Goal: Task Accomplishment & Management: Use online tool/utility

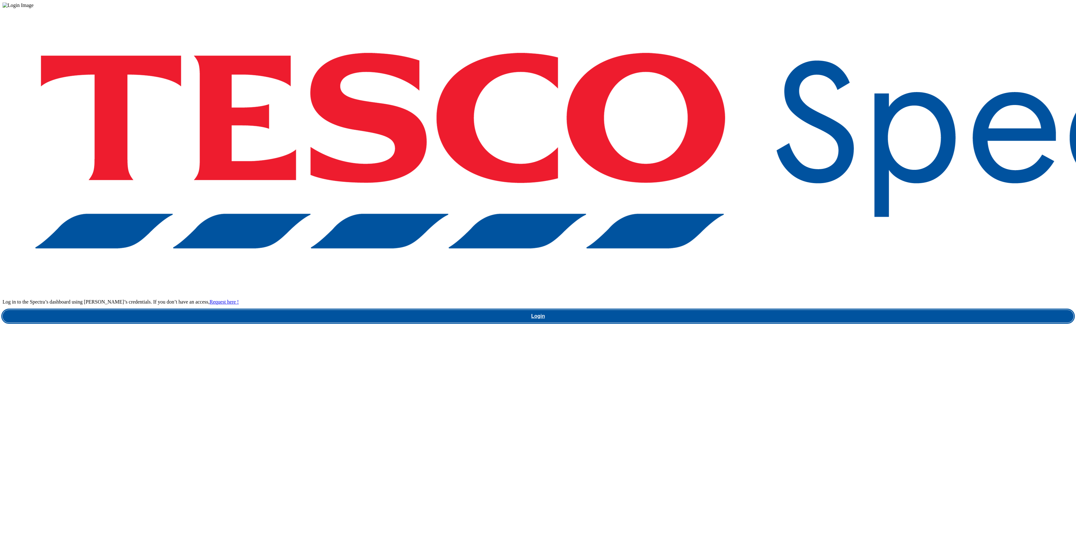
click at [799, 310] on link "Login" at bounding box center [538, 316] width 1071 height 13
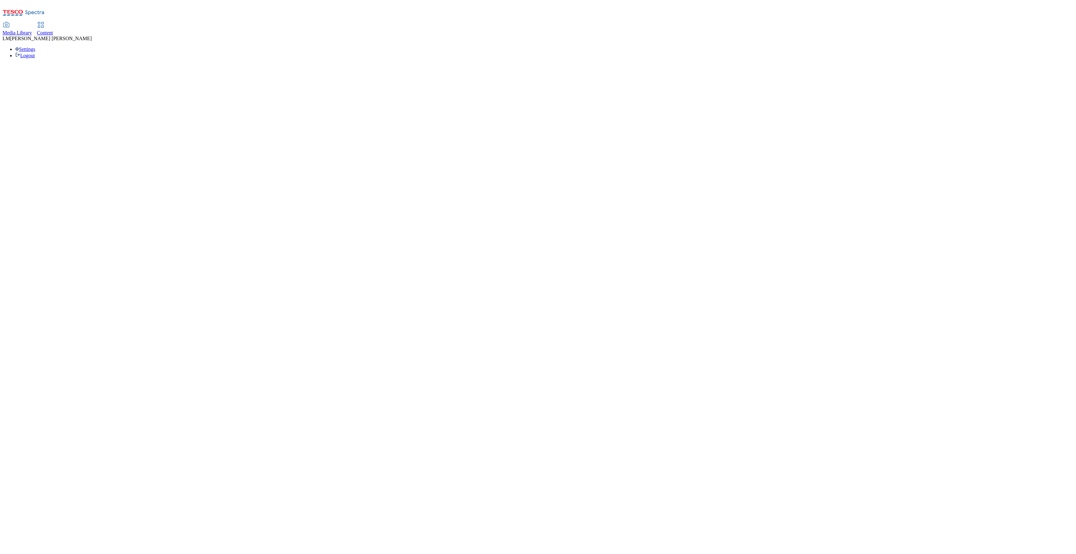
select select "ghs-[GEOGRAPHIC_DATA]"
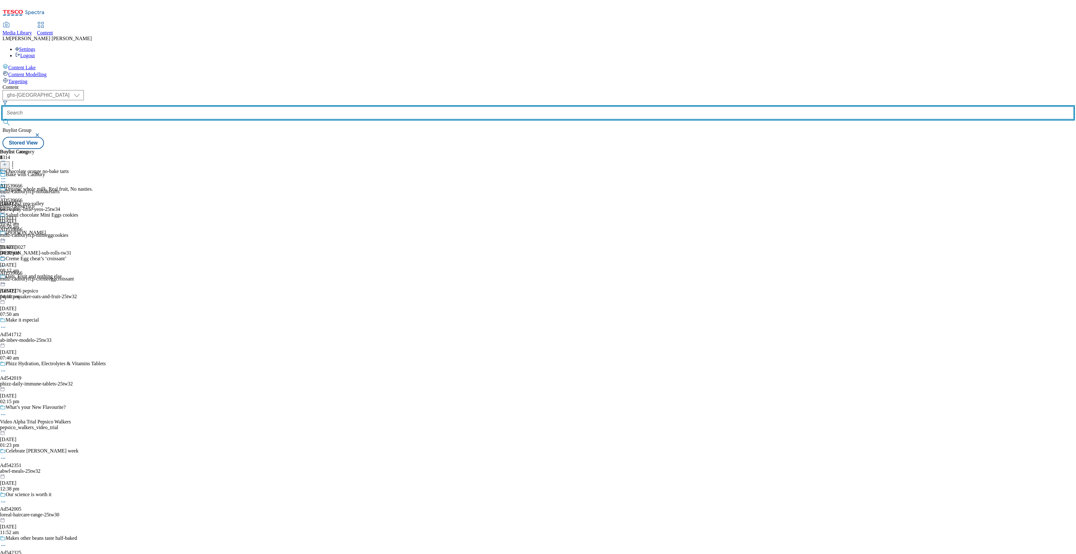
click at [156, 107] on input "text" at bounding box center [538, 113] width 1071 height 13
paste input "542086"
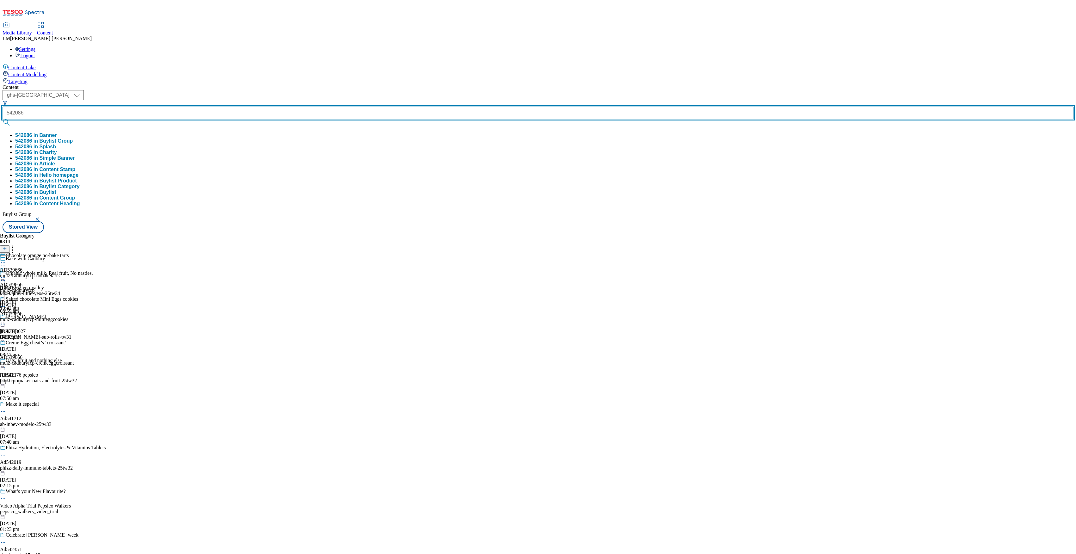
type input "542086"
click at [3, 119] on button "submit" at bounding box center [7, 122] width 9 height 6
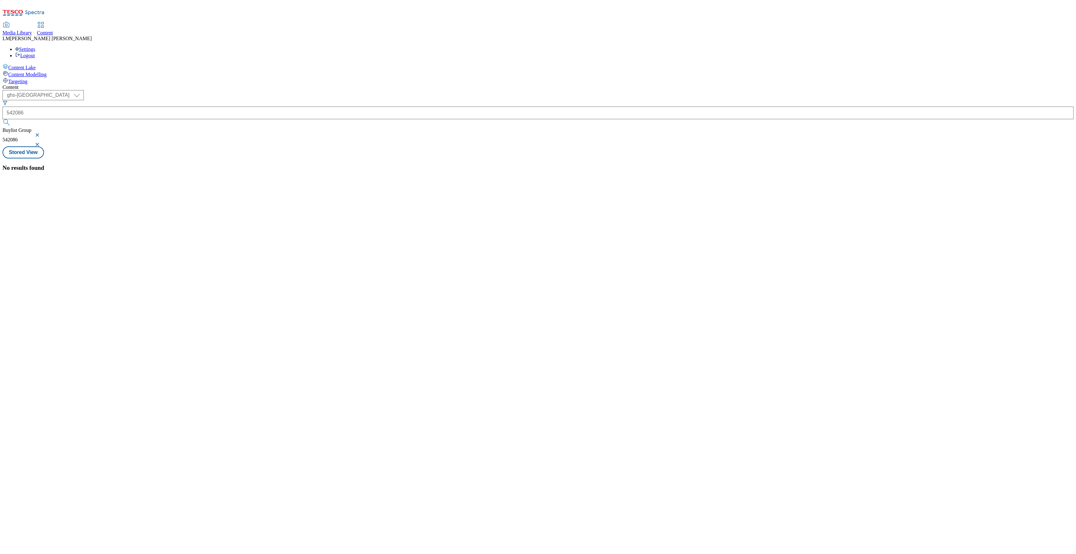
click at [41, 133] on button "button" at bounding box center [38, 135] width 6 height 4
click at [284, 90] on div "( optional ) ghs-roi ghs-uk ghs-uk 542086 542086 Stored View" at bounding box center [538, 119] width 1071 height 59
click at [116, 213] on div "Onken elevate your everyday meals Ad542086 / emmi-onken-25tw31 / emmi 10 Sept 2…" at bounding box center [59, 240] width 113 height 54
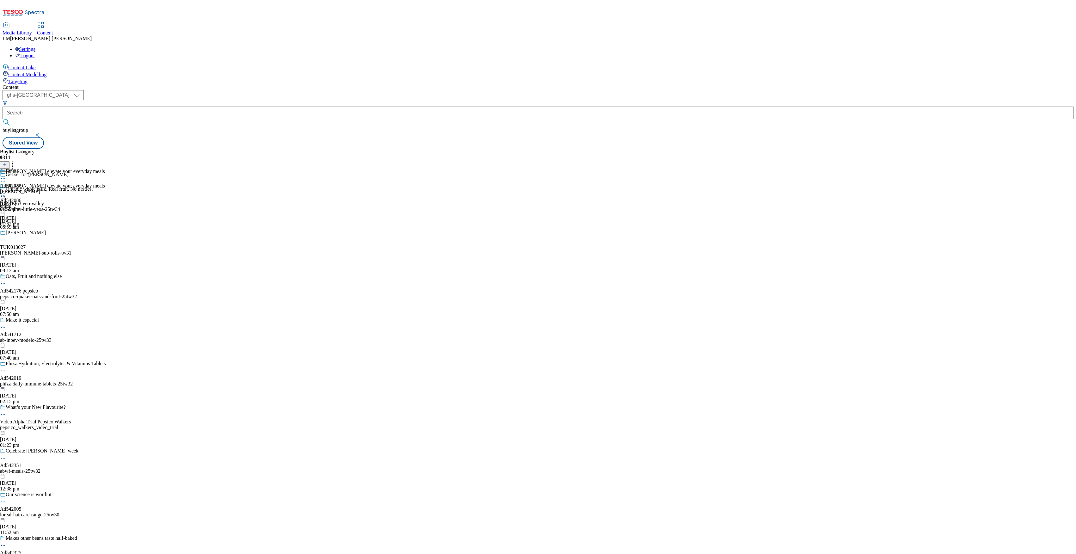
click at [6, 190] on icon at bounding box center [3, 193] width 6 height 6
click at [40, 262] on span "Un-publish" at bounding box center [30, 264] width 20 height 5
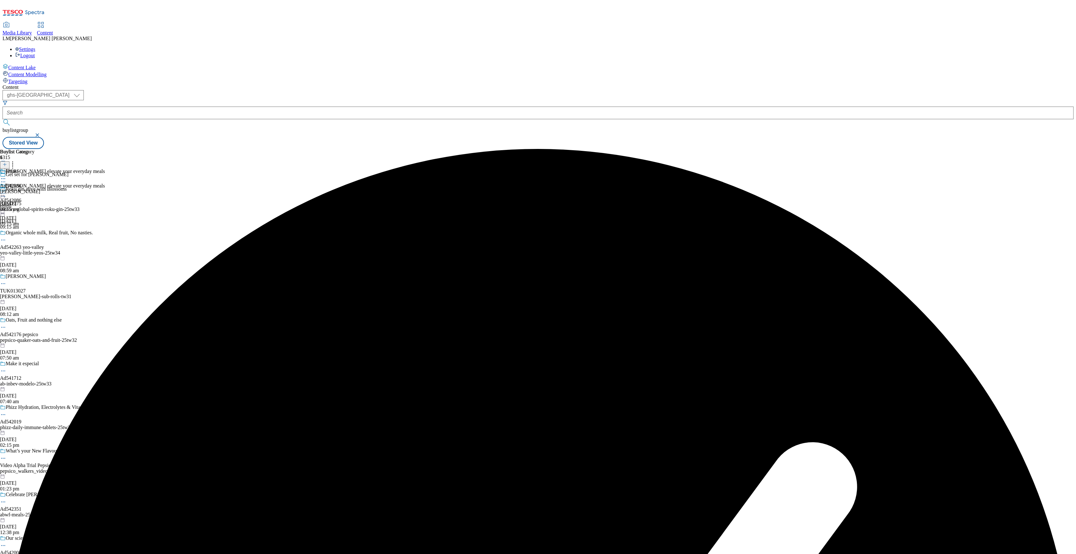
click at [6, 190] on icon at bounding box center [3, 193] width 6 height 6
click at [43, 239] on button "Un-preview" at bounding box center [28, 242] width 31 height 7
click at [6, 179] on icon at bounding box center [3, 182] width 6 height 6
click at [29, 191] on button "Edit" at bounding box center [21, 194] width 17 height 7
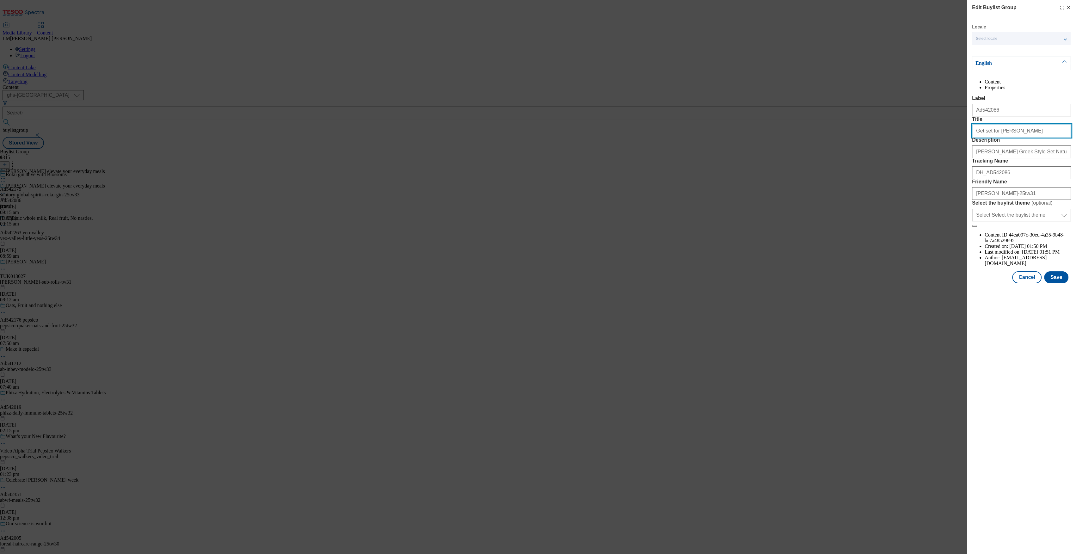
click at [1006, 137] on input "Get set for curry" at bounding box center [1021, 131] width 99 height 13
drag, startPoint x: 1006, startPoint y: 155, endPoint x: 966, endPoint y: 156, distance: 39.5
click at [967, 156] on div "Edit Buylist Group Locale Select locale English Welsh English Content Propertie…" at bounding box center [1021, 142] width 109 height 285
type input "Get 'Set', for curry!"
click at [1054, 158] on input "Onken Greek Style Set Natural 450g" at bounding box center [1021, 151] width 99 height 13
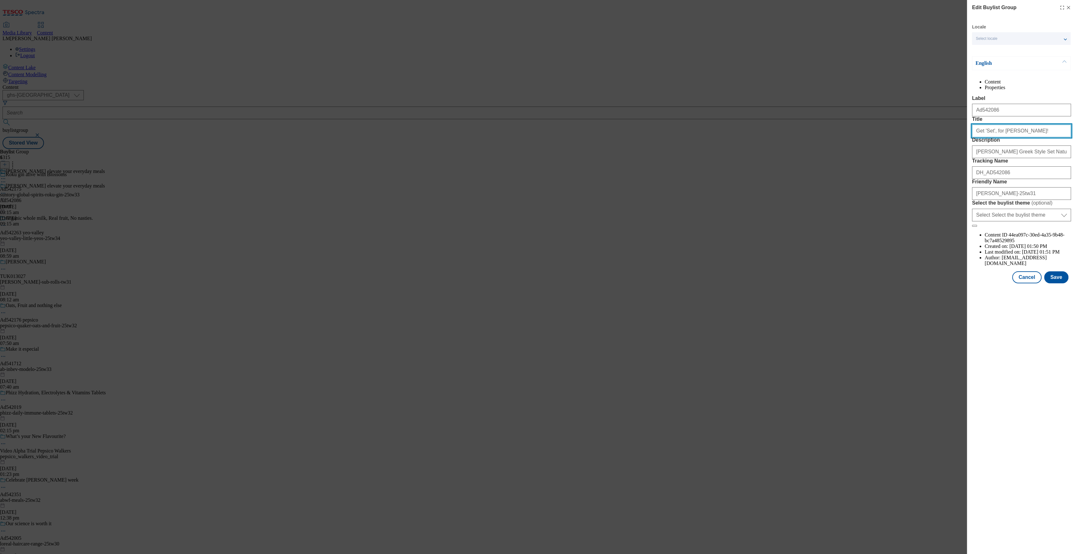
click at [1024, 137] on input "Get 'Set', for curry!" at bounding box center [1021, 131] width 99 height 13
click at [1042, 158] on input "Onken Greek Style Set Natural 450g" at bounding box center [1021, 151] width 99 height 13
click at [1058, 283] on button "Save" at bounding box center [1056, 277] width 24 height 12
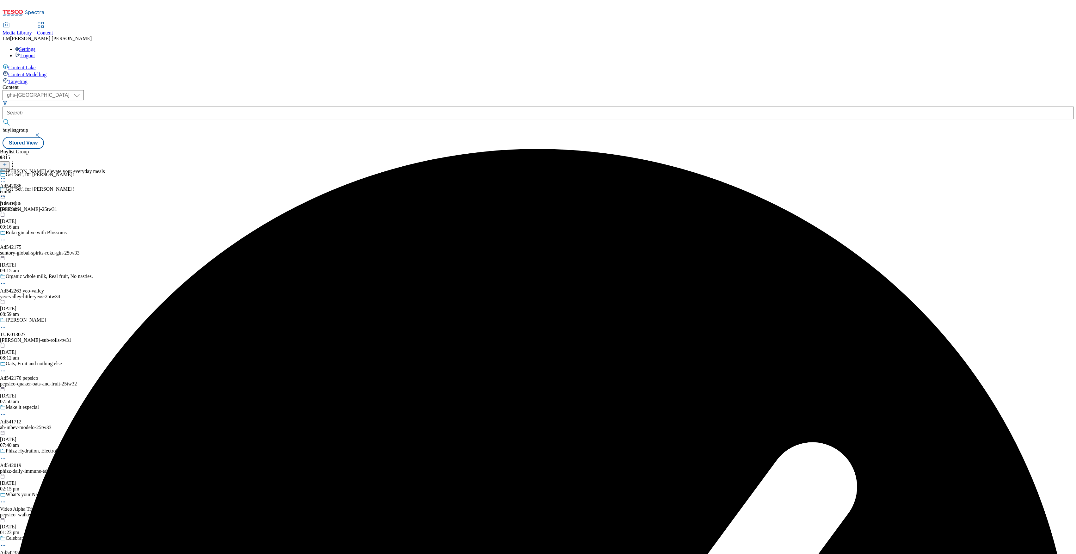
click at [105, 175] on div at bounding box center [52, 179] width 105 height 8
click at [105, 188] on li "Edit" at bounding box center [59, 191] width 92 height 7
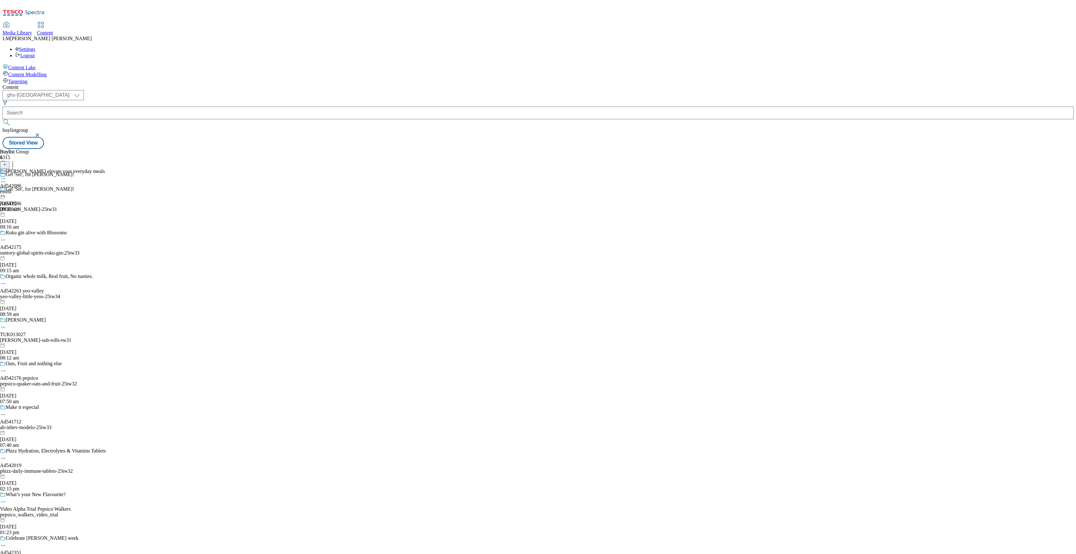
click at [6, 175] on icon at bounding box center [3, 178] width 6 height 6
click at [27, 190] on span "Edit" at bounding box center [23, 192] width 7 height 5
select select "tactical"
select select "supplier funded short term 1-3 weeks"
select select "dunnhumby"
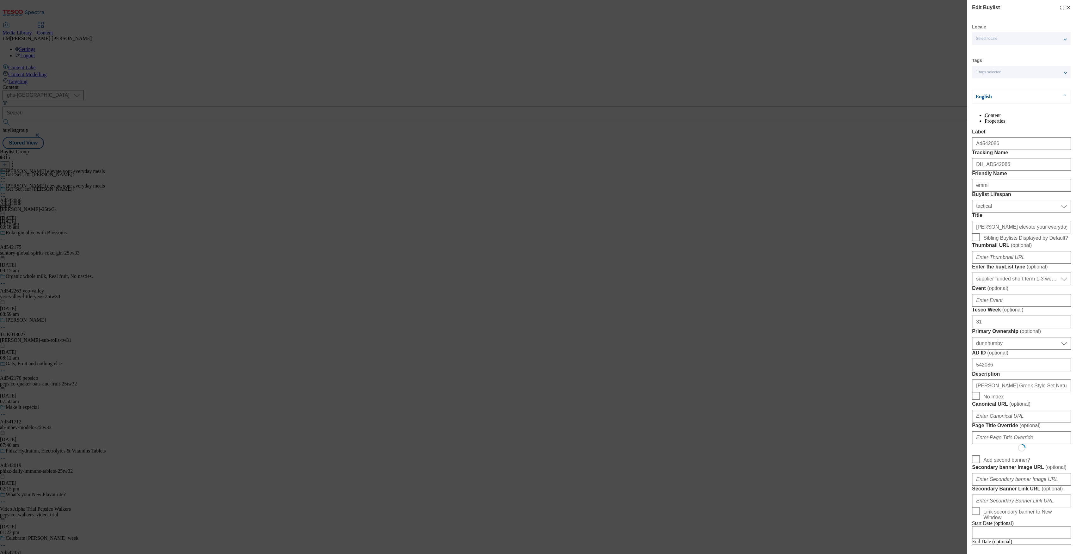
select select "Banner"
drag, startPoint x: 1038, startPoint y: 283, endPoint x: 958, endPoint y: 283, distance: 79.0
click at [958, 283] on div "Edit Buylist Locale Select locale English Welsh Tags 1 tags selected fnf market…" at bounding box center [538, 277] width 1076 height 554
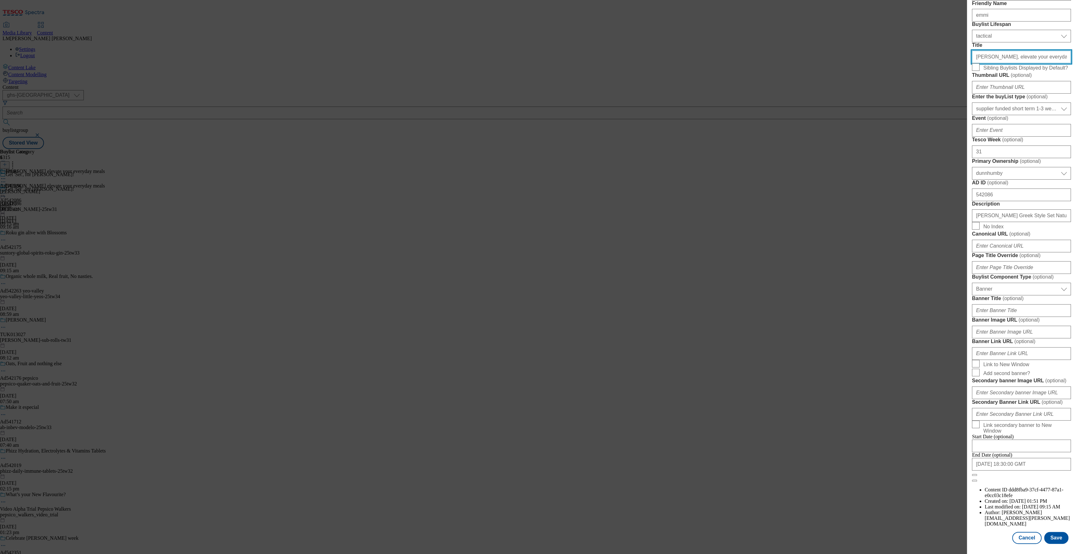
scroll to position [405, 0]
type input "Onken, elevate your everyday meals"
click at [1050, 532] on button "Save" at bounding box center [1056, 538] width 24 height 12
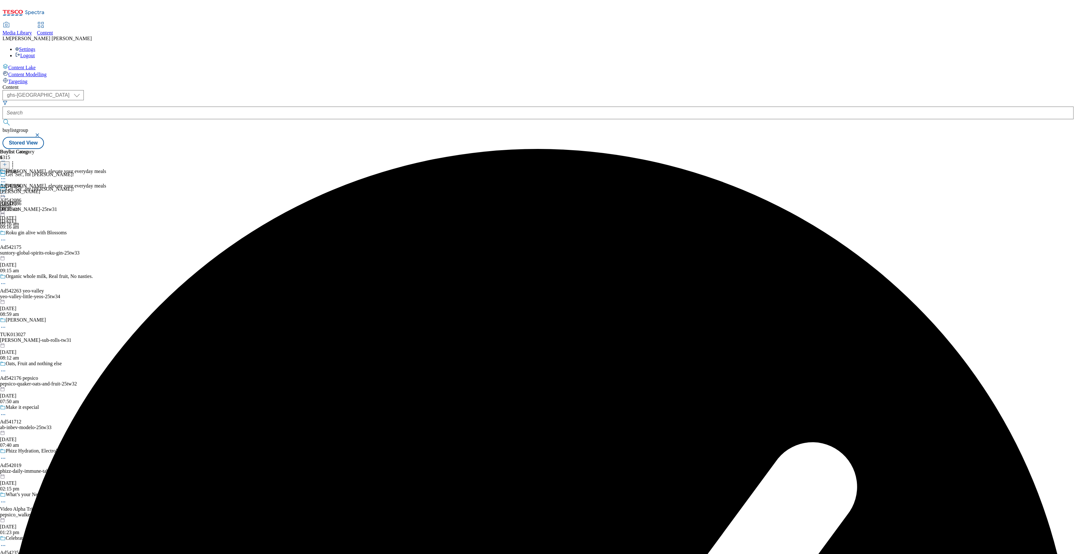
click at [6, 190] on icon at bounding box center [3, 193] width 6 height 6
click at [34, 233] on span "Preview" at bounding box center [27, 235] width 15 height 5
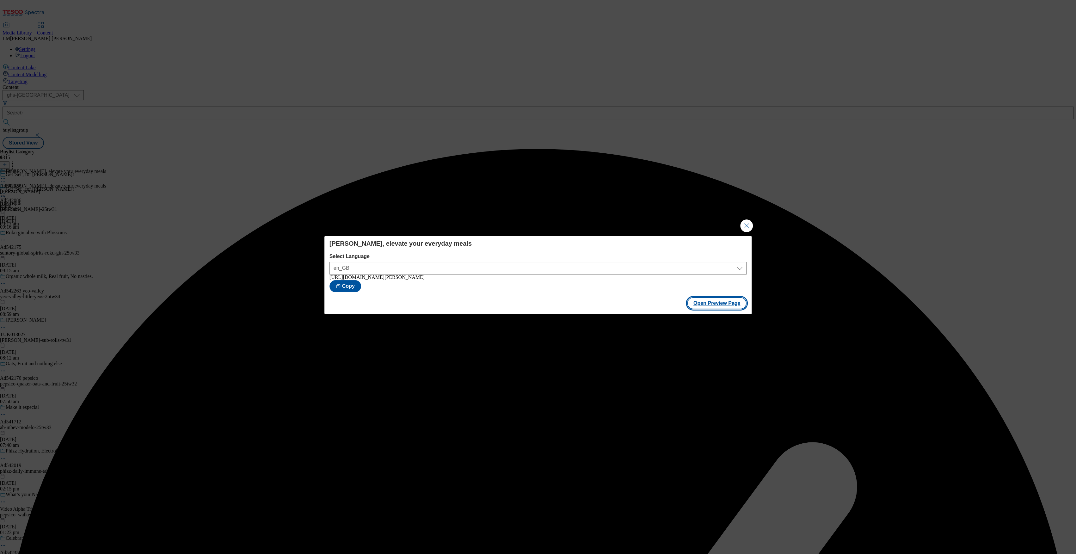
click at [717, 304] on button "Open Preview Page" at bounding box center [717, 303] width 60 height 12
click at [750, 221] on button "Close Modal" at bounding box center [746, 225] width 13 height 13
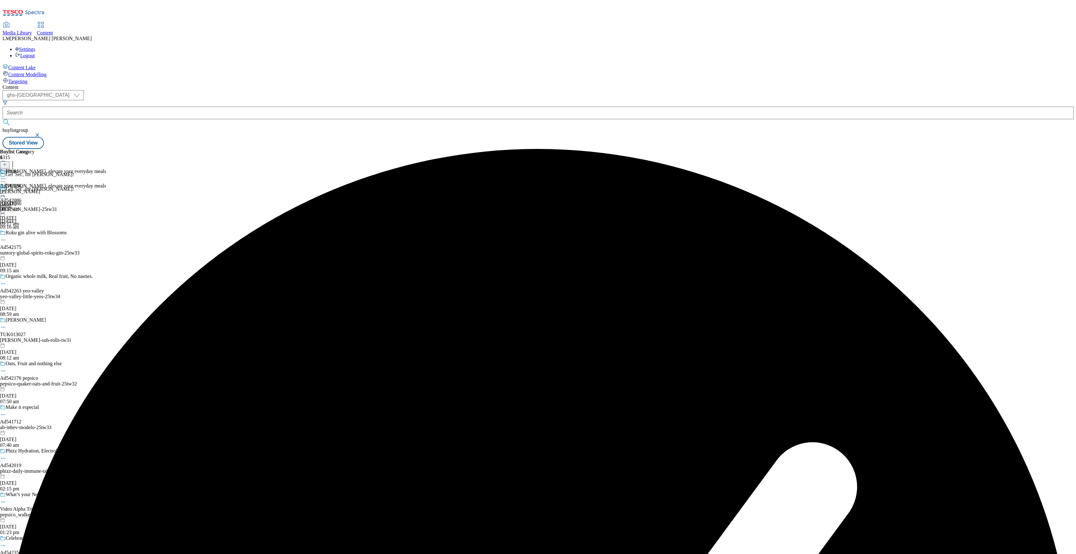
click at [6, 190] on icon at bounding box center [3, 193] width 6 height 6
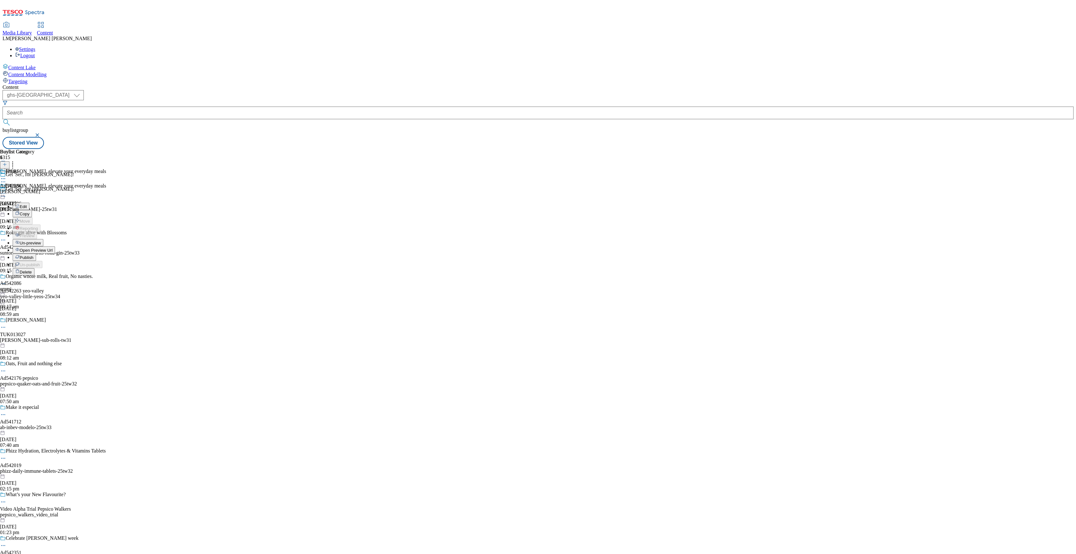
click at [34, 255] on span "Publish" at bounding box center [27, 257] width 14 height 5
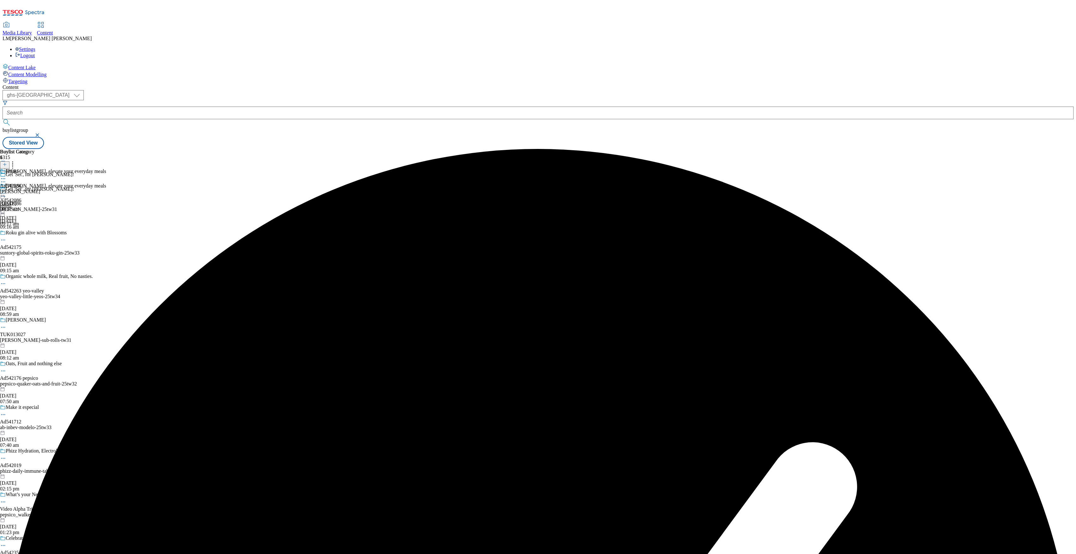
click at [6, 190] on icon at bounding box center [3, 193] width 6 height 6
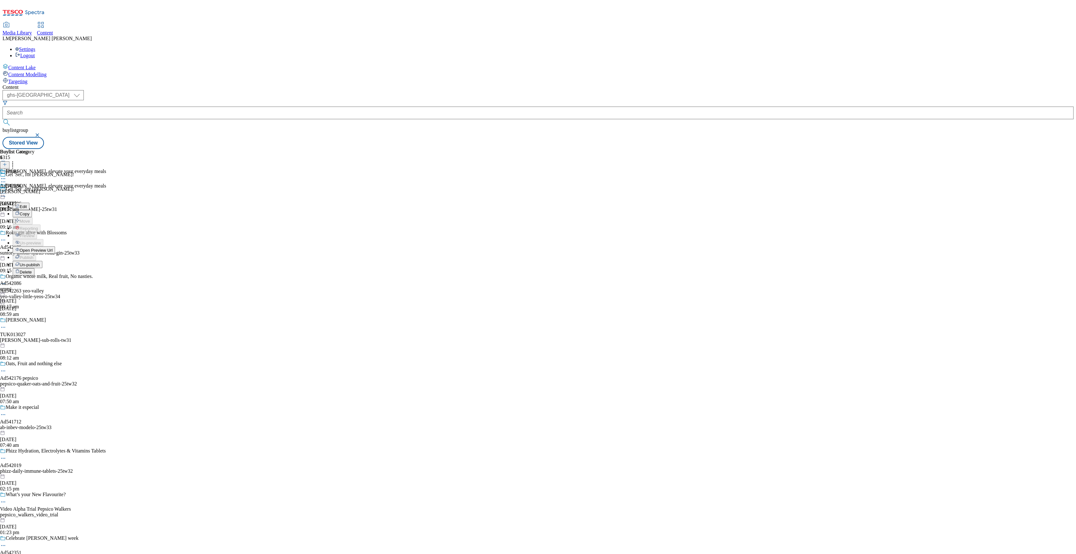
click at [40, 212] on div "Emmi Ad542086 emmi-onken 23 Sept 2025 09:17 am" at bounding box center [20, 190] width 40 height 44
click at [6, 190] on icon at bounding box center [3, 193] width 6 height 6
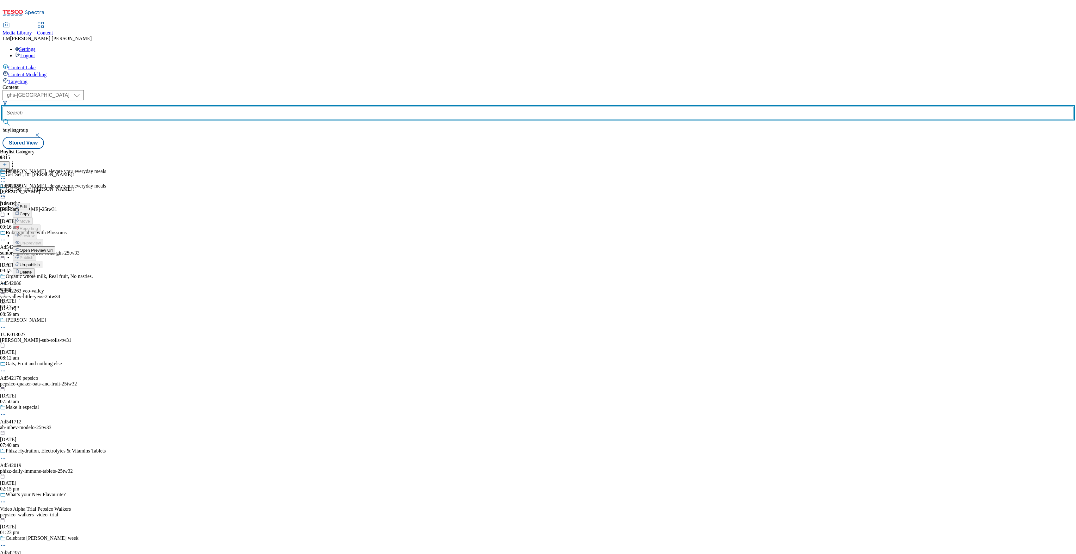
click at [153, 107] on input "text" at bounding box center [538, 113] width 1071 height 13
paste input "541486"
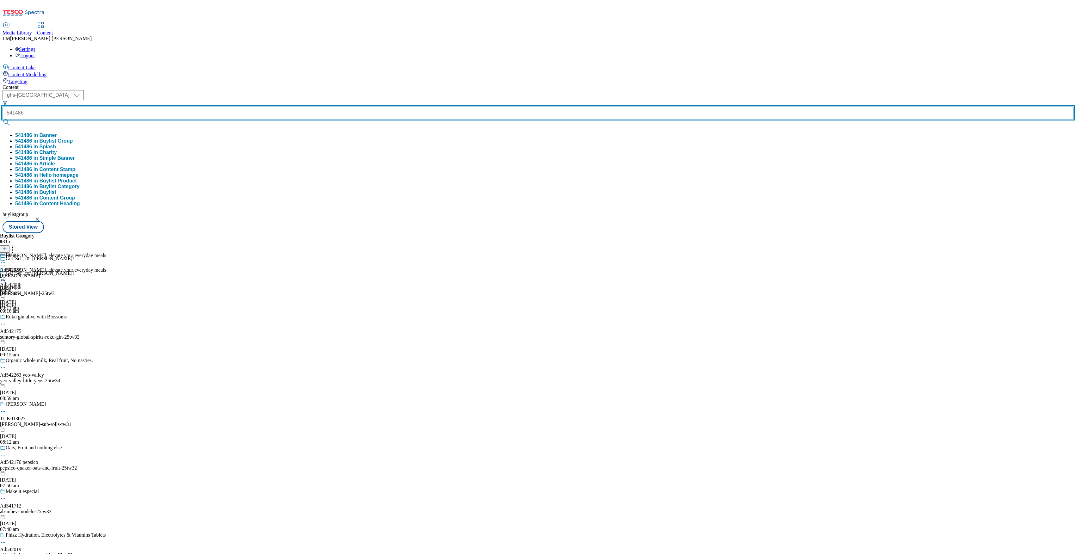
type input "541486"
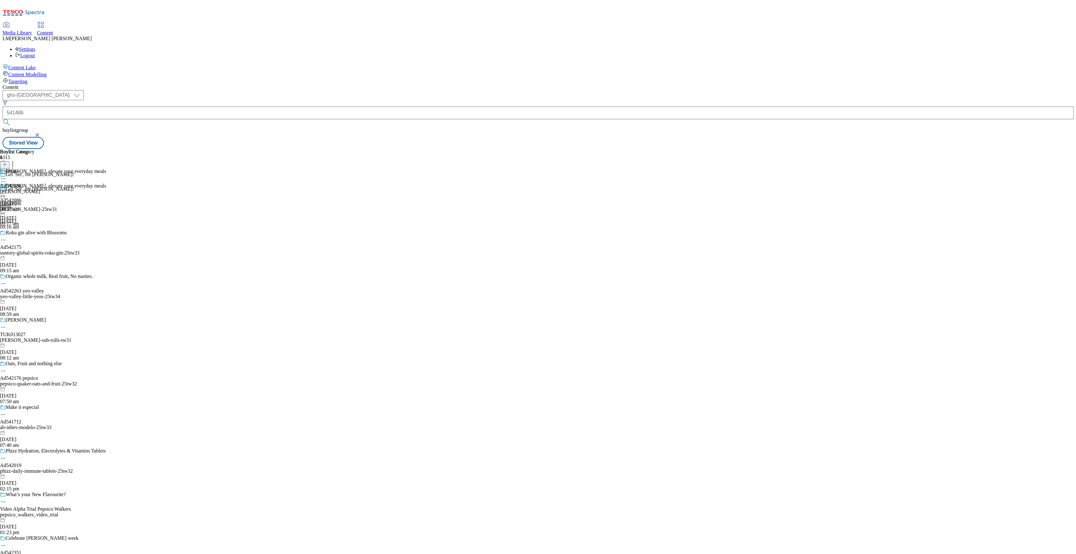
click at [11, 119] on button "submit" at bounding box center [7, 122] width 9 height 6
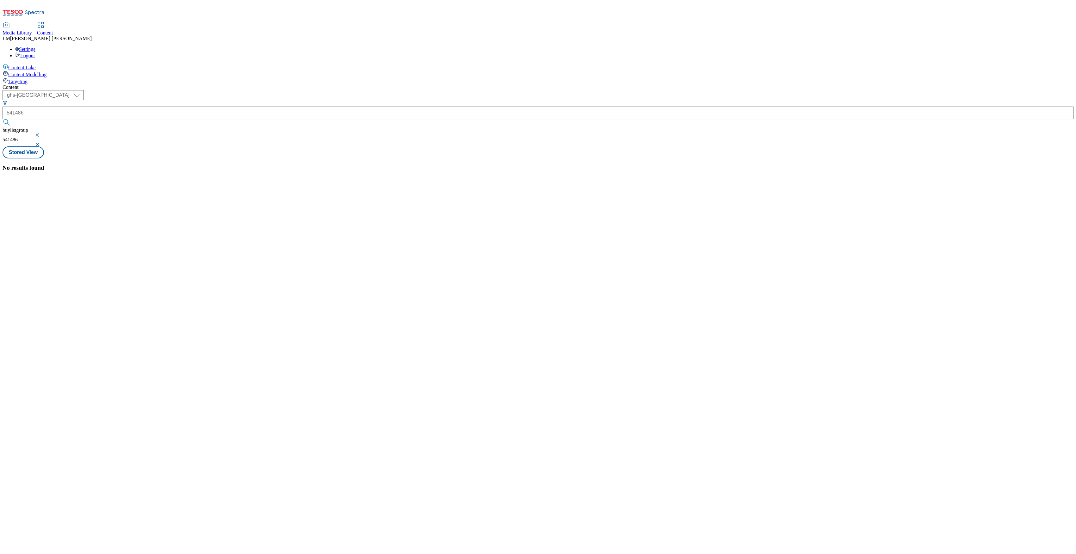
click at [41, 133] on button "button" at bounding box center [38, 135] width 6 height 4
click at [285, 90] on div "( optional ) ghs-roi ghs-uk ghs-uk 541486 541486 Stored View" at bounding box center [538, 119] width 1071 height 59
click at [73, 238] on span "/ tropicana-naked-range-25tw31" at bounding box center [38, 240] width 70 height 5
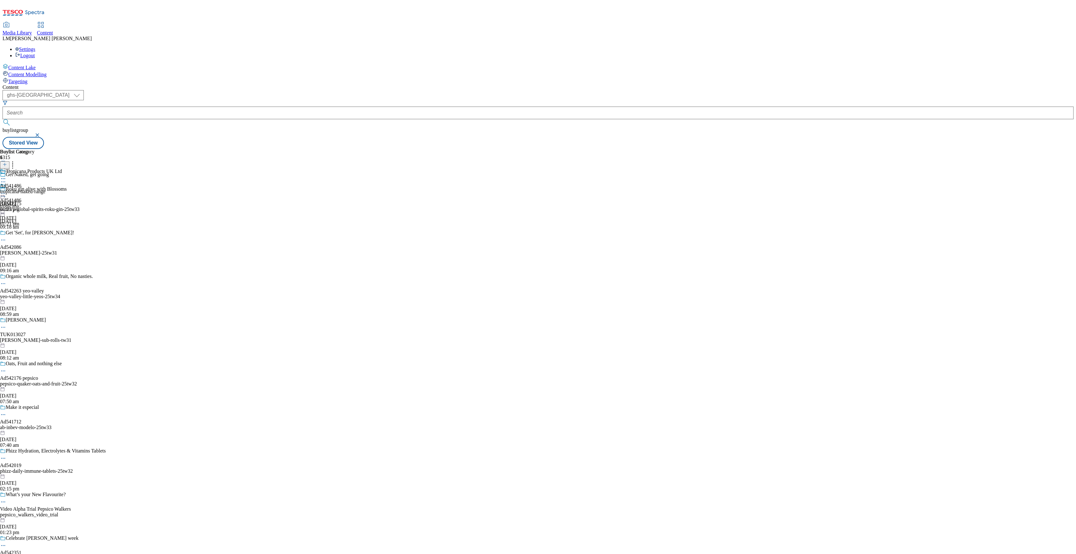
click at [62, 189] on div "tropicana-naked-range" at bounding box center [31, 192] width 62 height 6
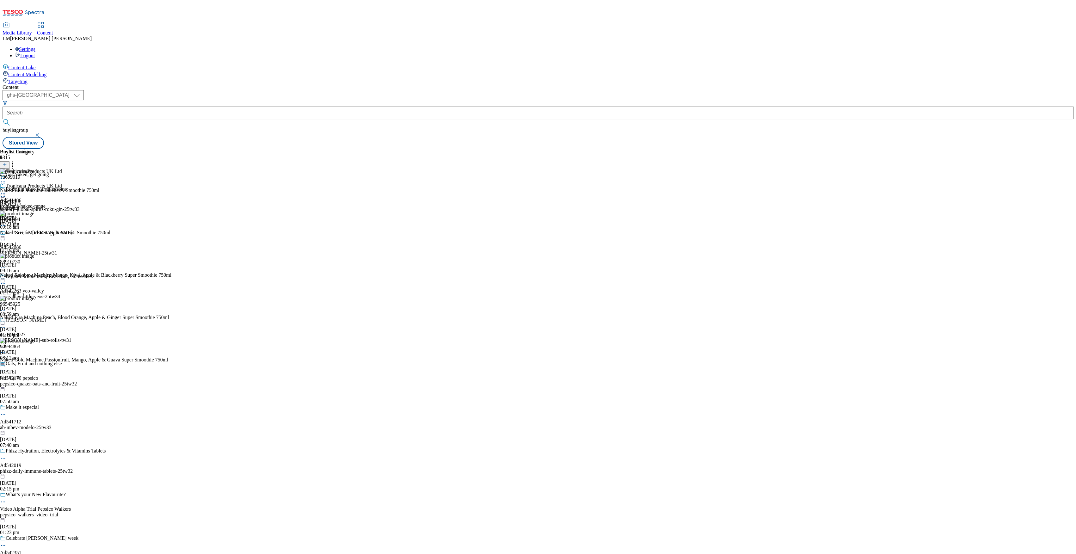
click at [7, 165] on icon at bounding box center [5, 167] width 4 height 4
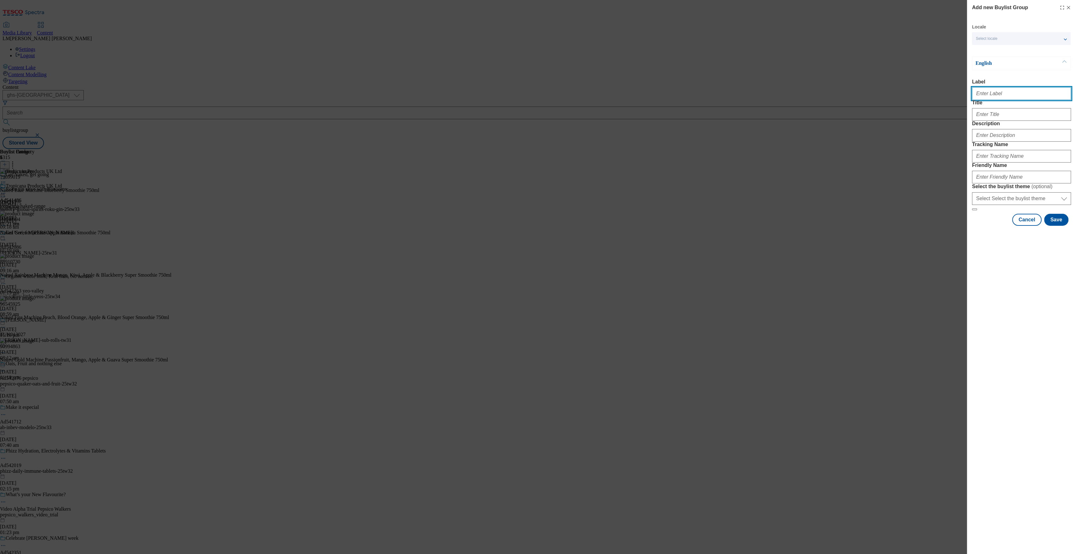
click at [986, 99] on input "Label" at bounding box center [1021, 93] width 99 height 13
paste input "541884"
type input "AD541884"
click at [987, 121] on input "Title" at bounding box center [1021, 114] width 99 height 13
type input "Get Naked, get going"
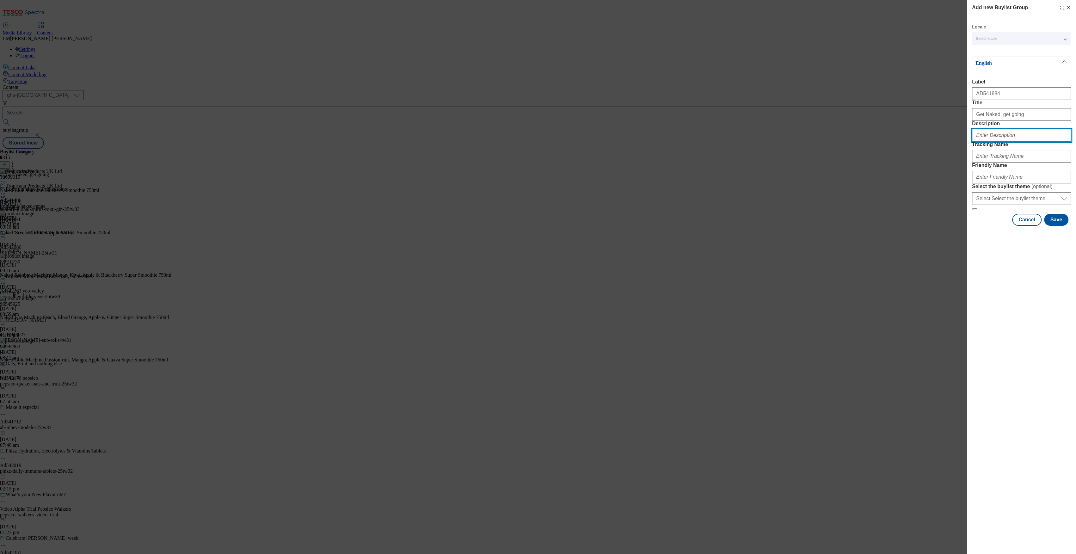
click at [1001, 142] on input "Description" at bounding box center [1021, 135] width 99 height 13
click at [1023, 142] on input "Description" at bounding box center [1021, 135] width 99 height 13
paste input "Naked Blue Machine Super Smoothie 750ml"
type input "Naked Blue Machine Super Smoothie 750ml"
drag, startPoint x: 1007, startPoint y: 94, endPoint x: 918, endPoint y: 96, distance: 88.2
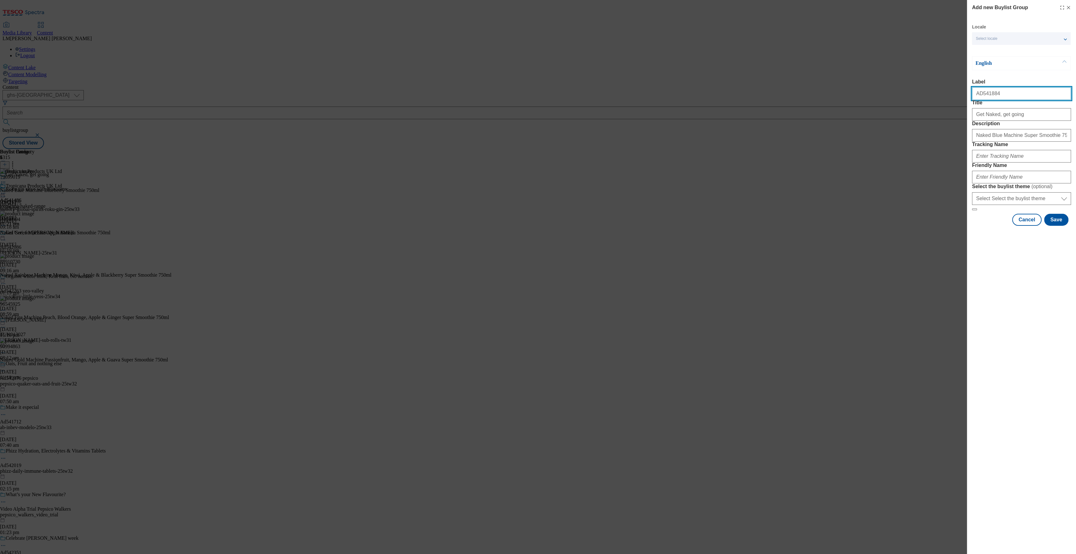
click at [918, 96] on div "Add new Buylist Group Locale Select locale English Welsh English Label AD541884…" at bounding box center [538, 277] width 1076 height 554
click at [1037, 162] on input "Tracking Name" at bounding box center [1021, 156] width 99 height 13
paste input "AD541884"
type input "DH_AD541884"
click at [1032, 183] on input "Friendly Name" at bounding box center [1021, 177] width 99 height 13
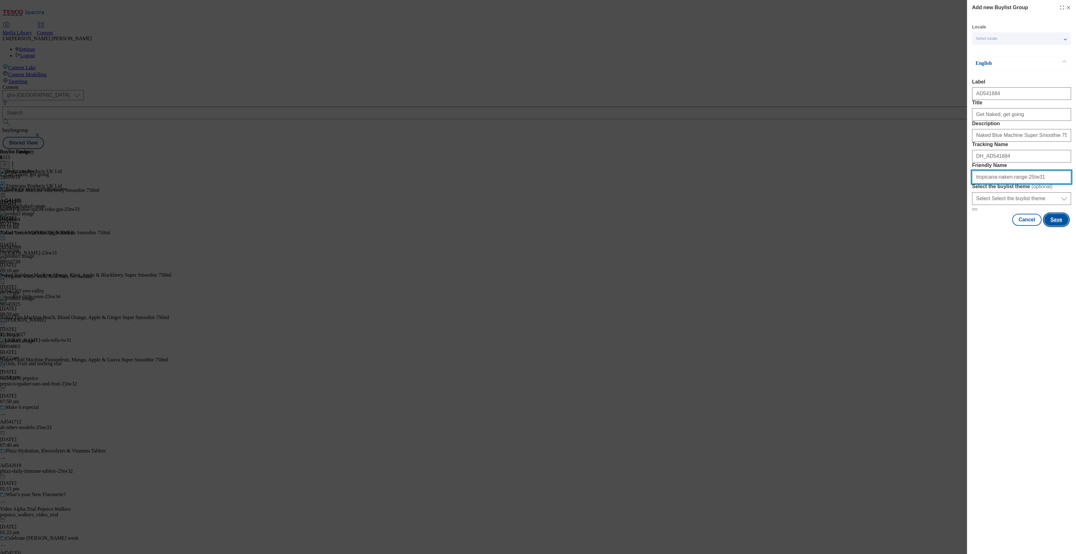
type input "tropicana-naken-range-25tw31"
click at [1055, 226] on button "Save" at bounding box center [1056, 220] width 24 height 12
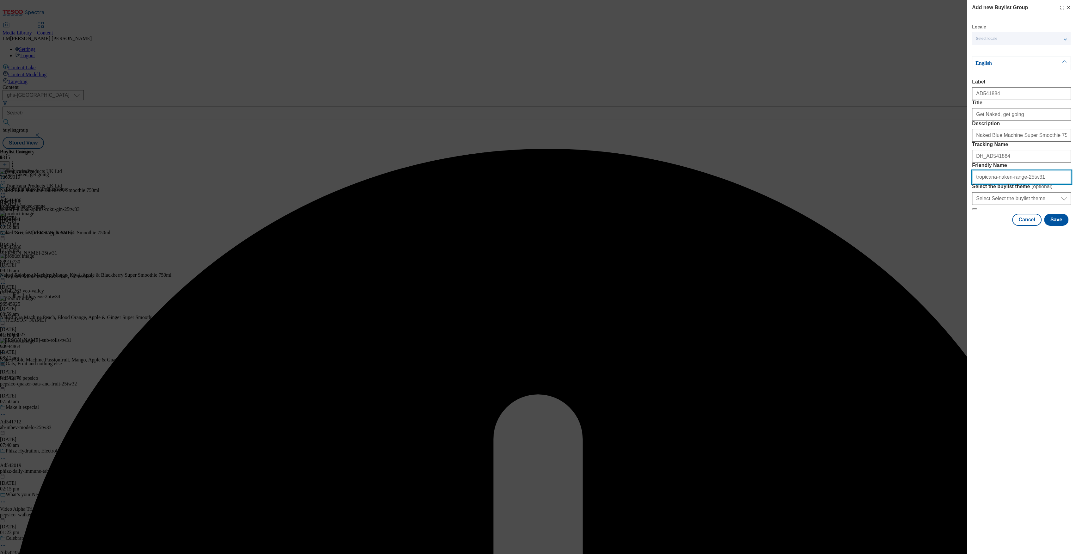
click at [1034, 183] on input "tropicana-naken-range-25tw31" at bounding box center [1021, 177] width 99 height 13
click at [1056, 226] on button "Save" at bounding box center [1056, 220] width 24 height 12
click at [1044, 183] on input "tropicana-naken-range-25tw31" at bounding box center [1021, 177] width 99 height 13
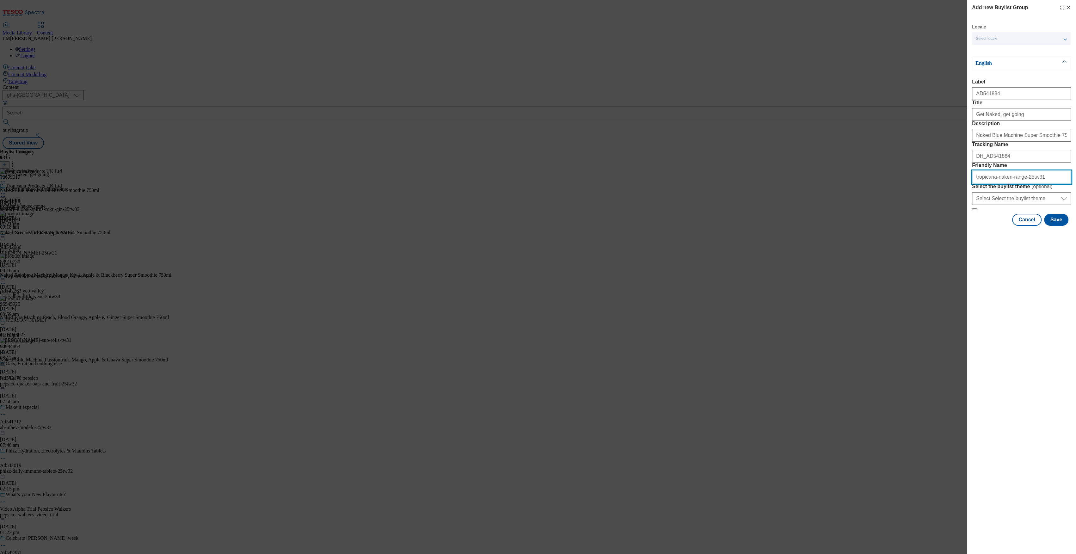
click at [1003, 183] on input "tropicana-naken-range-25tw31" at bounding box center [1021, 177] width 99 height 13
type input "tropicana-naked-range-25tw31"
click at [1019, 121] on input "Get Naked, get going" at bounding box center [1021, 114] width 99 height 13
click at [1057, 142] on input "Naked Blue Machine Super Smoothie 750ml" at bounding box center [1021, 135] width 99 height 13
type input "Naked Blue Machine Super Smoothie 750ml"
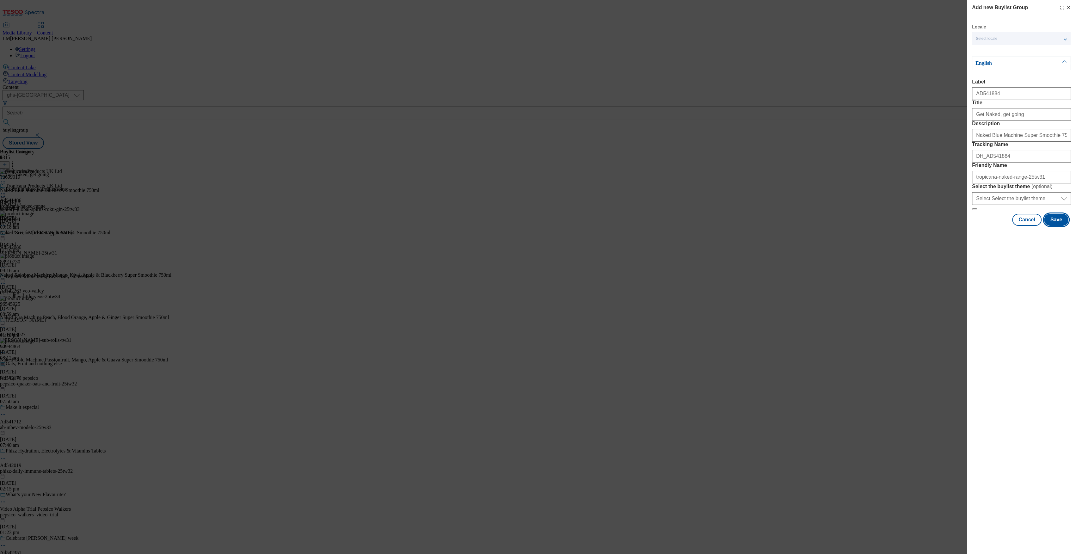
click at [1056, 226] on button "Save" at bounding box center [1056, 220] width 24 height 12
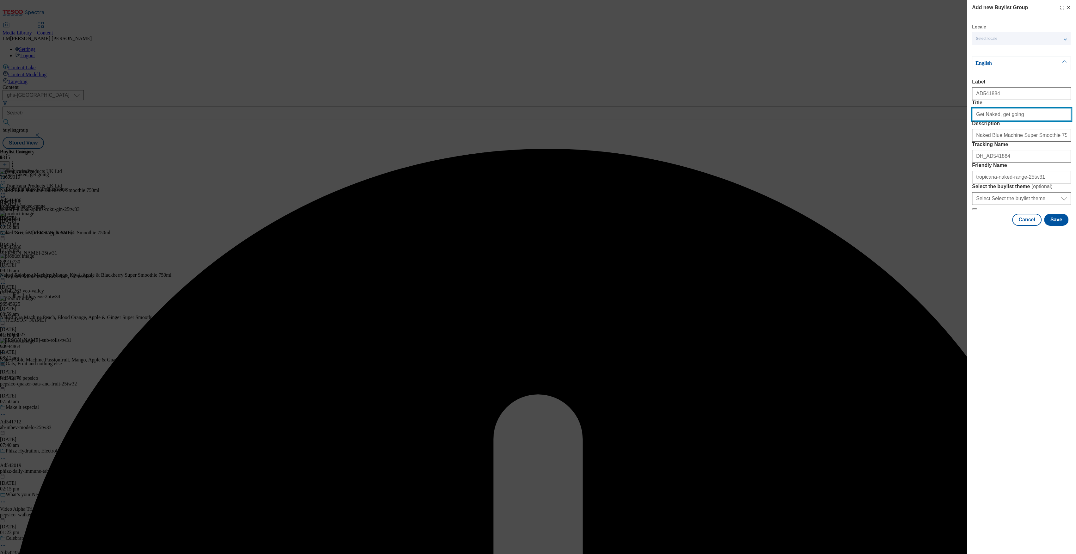
click at [1020, 121] on input "Get Naked, get going" at bounding box center [1021, 114] width 99 height 13
type input "Get Naked, get going"
click at [1056, 226] on button "Save" at bounding box center [1056, 220] width 24 height 12
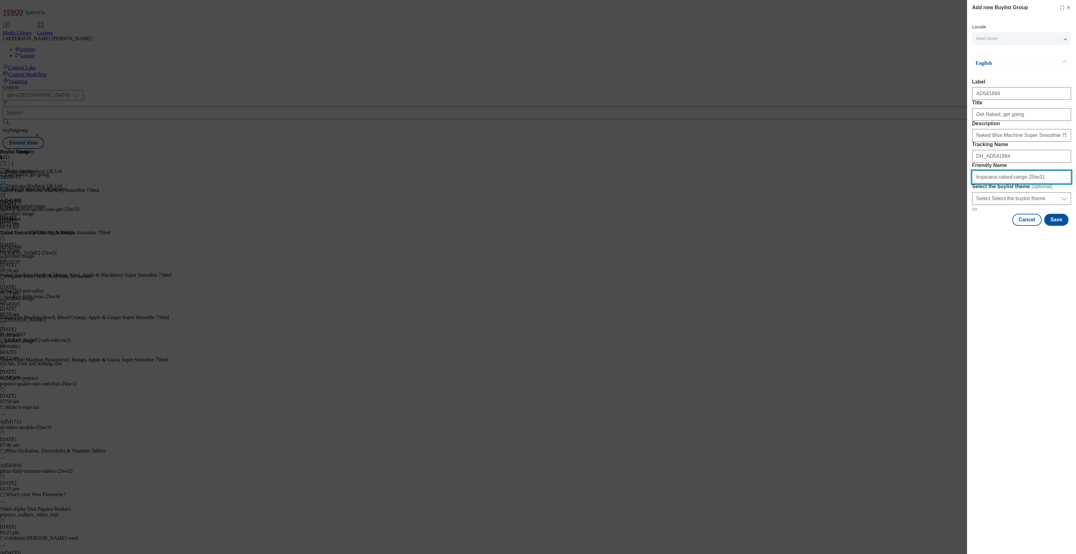
click at [1012, 183] on input "tropicana-naked-range-25tw31" at bounding box center [1021, 177] width 99 height 13
type input "tropicana-naked-25tw31"
click at [1057, 226] on button "Save" at bounding box center [1056, 220] width 24 height 12
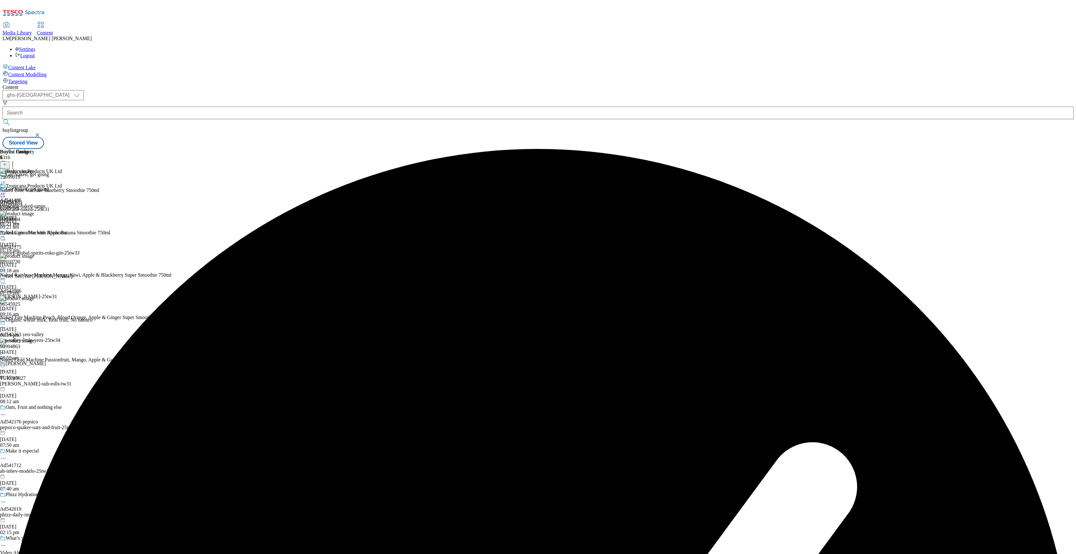
click at [106, 186] on div "Get Naked, get going AD541884 tropicana-naked-25tw31 23 Sept 2025 09:21 am" at bounding box center [53, 208] width 106 height 44
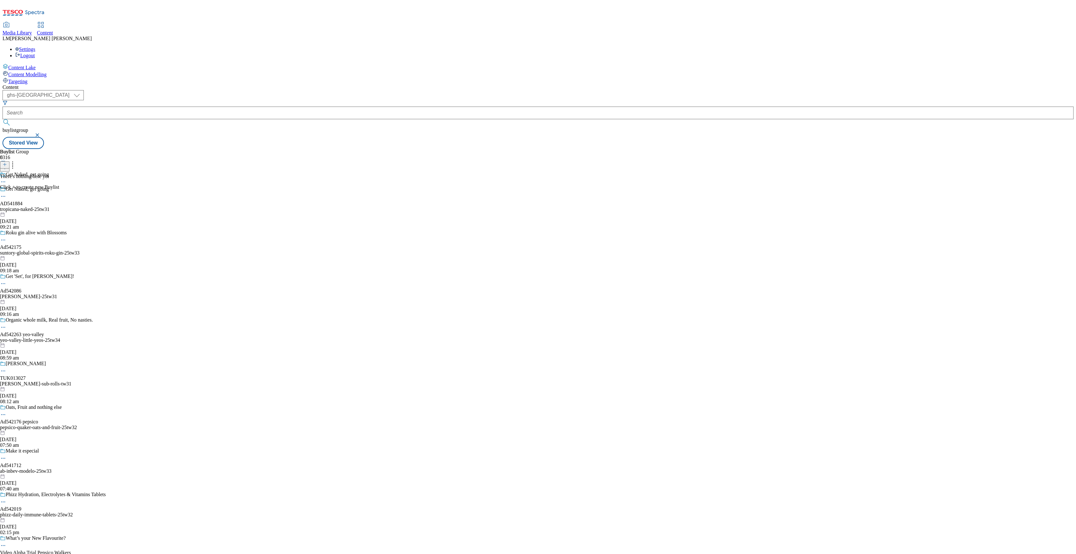
click at [7, 162] on icon at bounding box center [5, 164] width 4 height 4
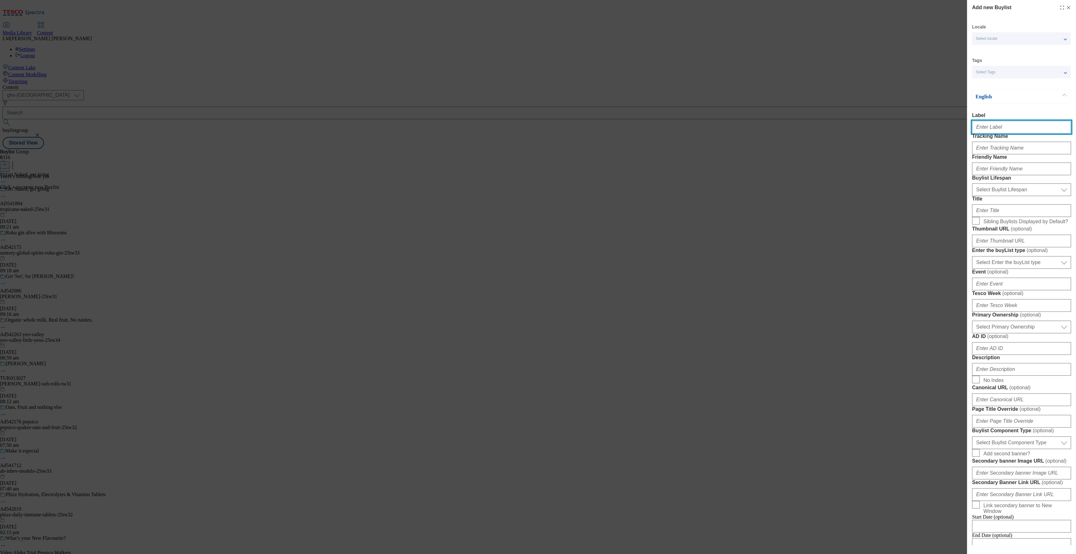
click at [994, 124] on input "Label" at bounding box center [1021, 127] width 99 height 13
paste input "AD541884"
type input "AD541884"
click at [1006, 154] on input "Tracking Name" at bounding box center [1021, 148] width 99 height 13
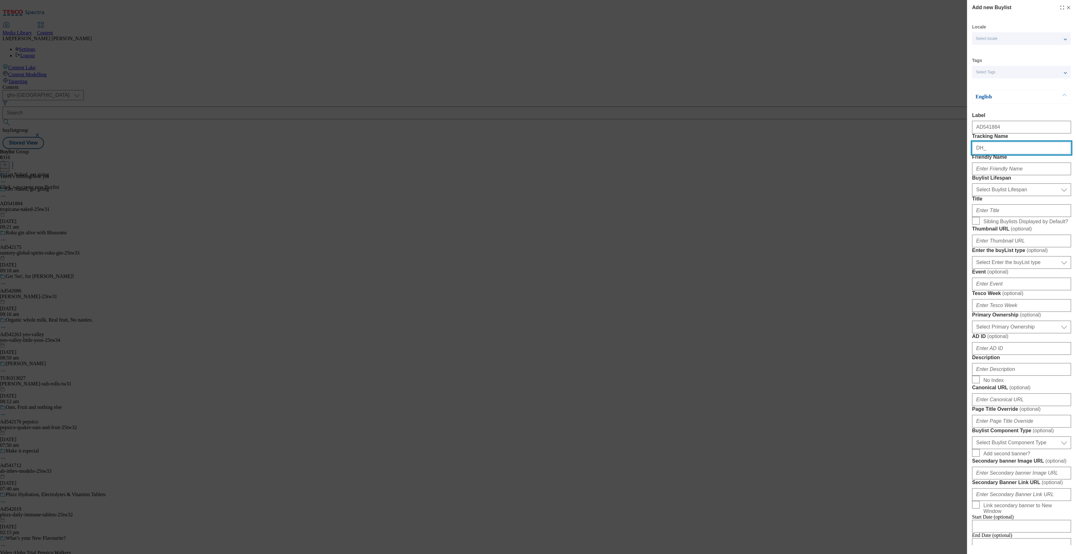
paste input "AD541884"
type input "DH_AD541884"
click at [1011, 175] on input "Friendly Name" at bounding box center [1021, 168] width 99 height 13
type input "tropicana"
click at [1000, 196] on select "Select Buylist Lifespan evergreen seasonal tactical" at bounding box center [1021, 189] width 99 height 13
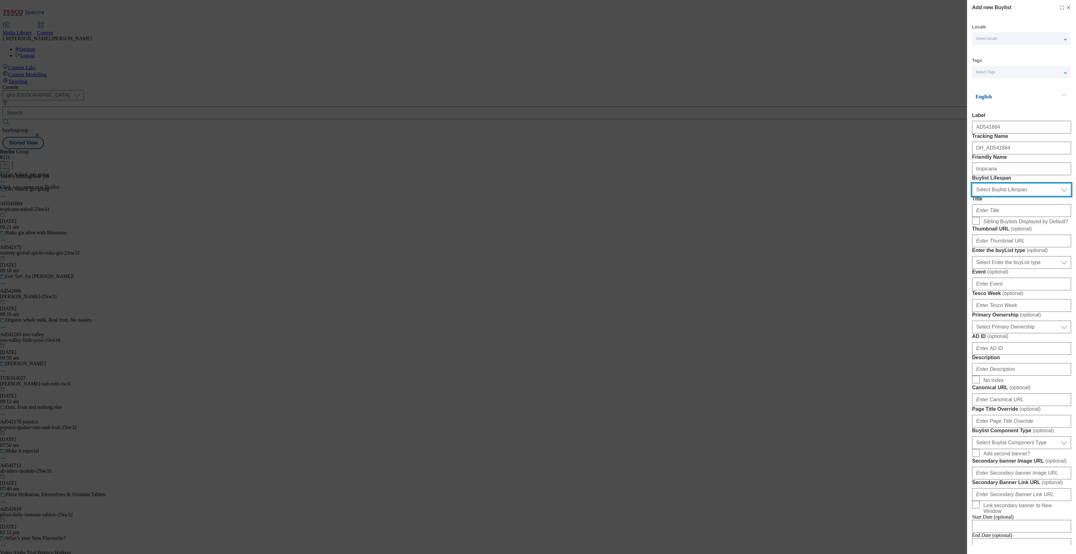
select select "tactical"
click at [972, 196] on select "Select Buylist Lifespan evergreen seasonal tactical" at bounding box center [1021, 189] width 99 height 13
click at [989, 217] on input "Title" at bounding box center [1021, 210] width 99 height 13
click at [1004, 269] on select "Select Enter the buyList type event supplier funded long term >4 weeks supplier…" at bounding box center [1021, 262] width 99 height 13
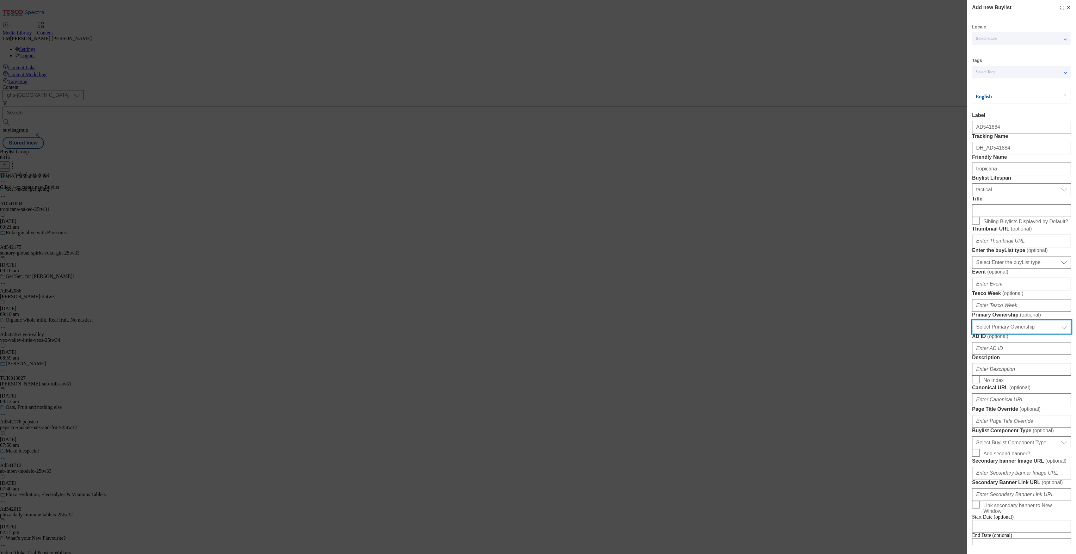
click at [1018, 333] on select "Select Primary Ownership tesco dunnhumby" at bounding box center [1021, 327] width 99 height 13
click at [1019, 470] on form "Label AD541884 Tracking Name DH_AD541884 Friendly Name tropicana Buylist Lifesp…" at bounding box center [1021, 335] width 99 height 444
click at [995, 333] on select "Select Primary Ownership tesco dunnhumby" at bounding box center [1021, 327] width 99 height 13
select select "dunnhumby"
click at [972, 333] on select "Select Primary Ownership tesco dunnhumby" at bounding box center [1021, 327] width 99 height 13
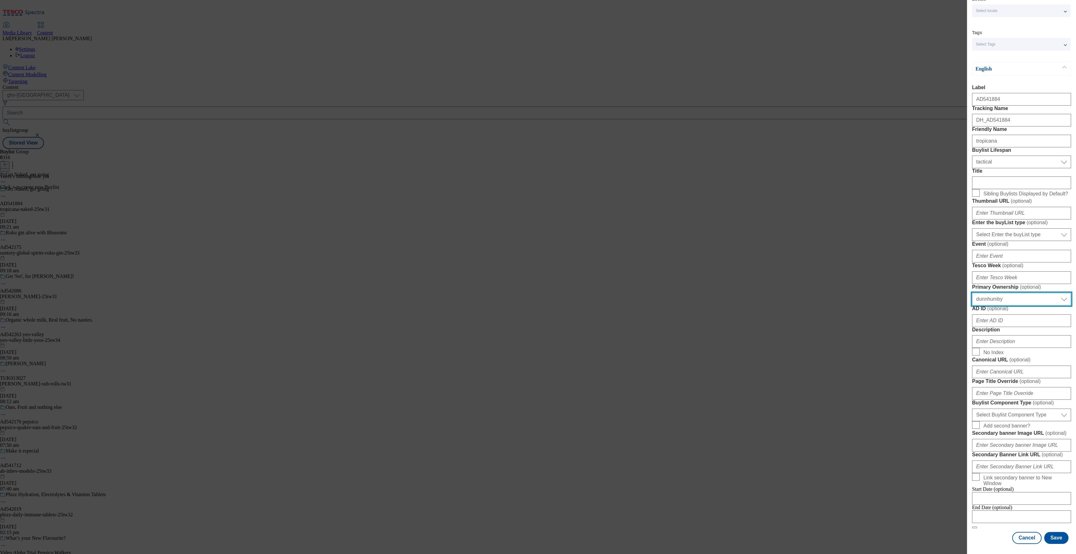
scroll to position [110, 0]
click at [1024, 348] on input "Description" at bounding box center [1021, 341] width 99 height 13
paste input "Naked Blue Machine Super Smoothie 750ml"
type input "Naked Blue Machine Super Smoothie 750ml"
click at [1019, 257] on input "Event ( optional )" at bounding box center [1021, 256] width 99 height 13
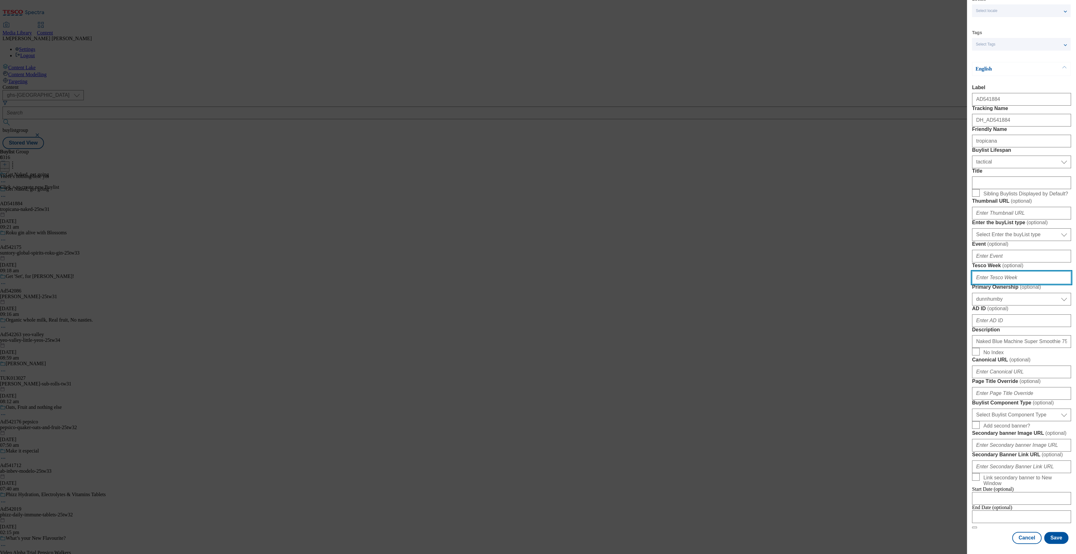
click at [1022, 284] on input "Tesco Week ( optional )" at bounding box center [1021, 277] width 99 height 13
type input "31"
click at [1050, 532] on button "Save" at bounding box center [1056, 538] width 24 height 12
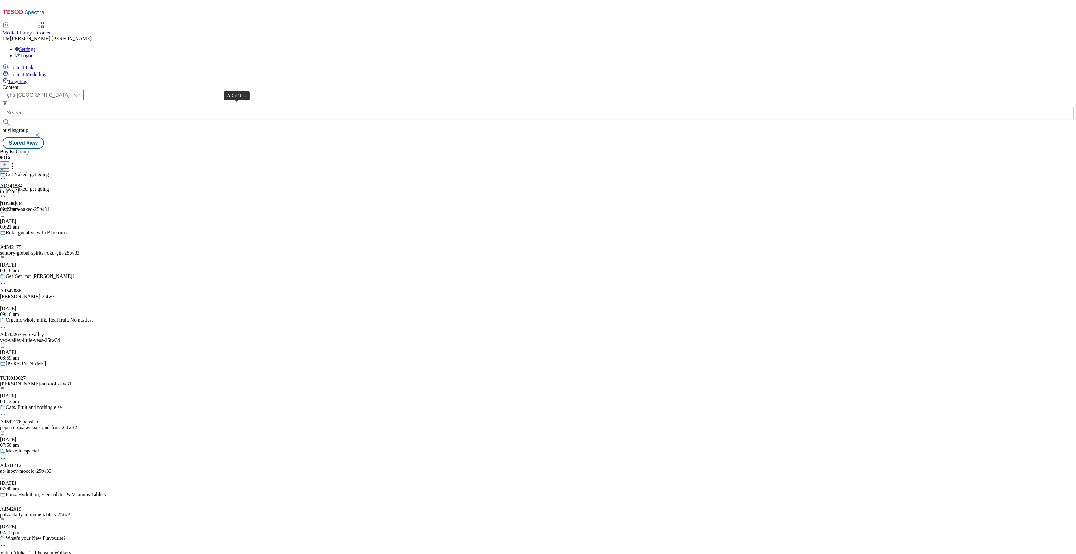
click at [22, 183] on div "AD541884" at bounding box center [11, 186] width 22 height 6
click at [7, 162] on icon at bounding box center [5, 164] width 4 height 4
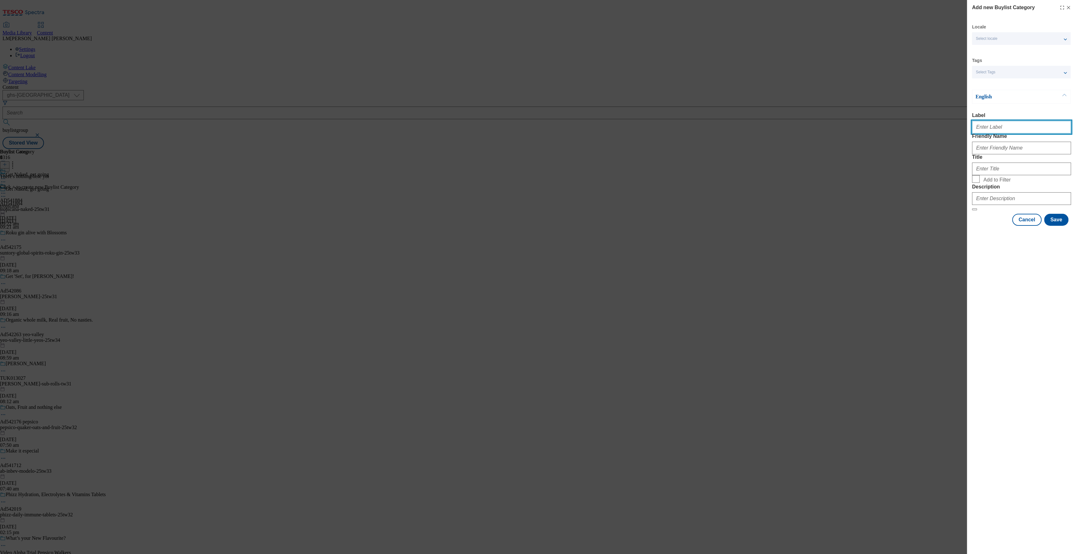
click at [1011, 124] on input "Label" at bounding box center [1021, 127] width 99 height 13
paste input "Naked Blue Machine Super Smoothie 750ml"
type input "Naked Blue Machine Super Smoothie 750ml"
type input "AD541884"
click at [1008, 154] on input "Friendly Name" at bounding box center [1021, 148] width 99 height 13
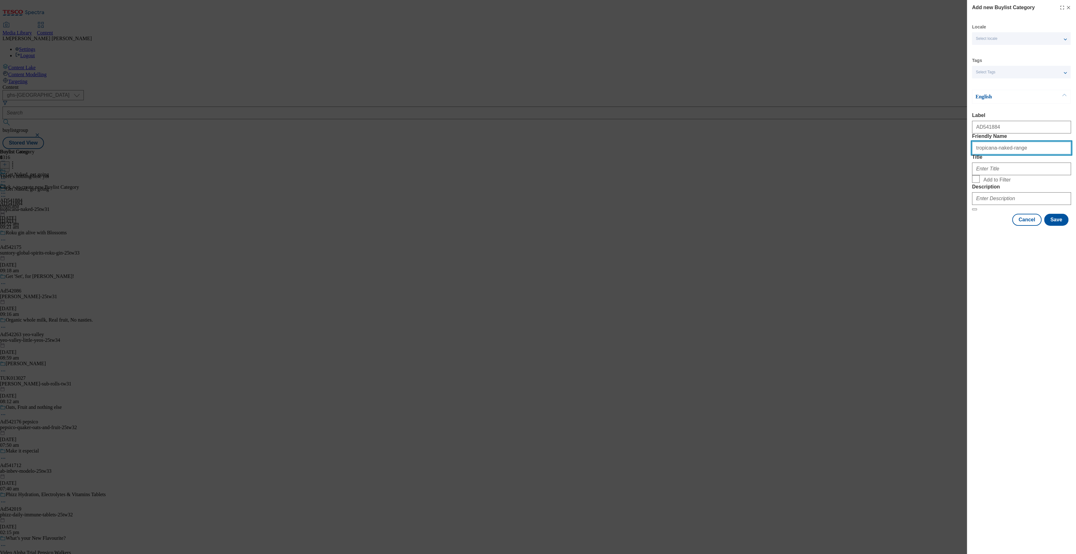
type input "tropicana-naked-range"
click at [1024, 139] on label "Friendly Name" at bounding box center [1021, 136] width 99 height 6
click at [1024, 147] on input "tropicana-naked-range" at bounding box center [1021, 148] width 99 height 13
click at [1011, 175] on input "Title" at bounding box center [1021, 168] width 99 height 13
type input "Tropicana Products UK Ltd"
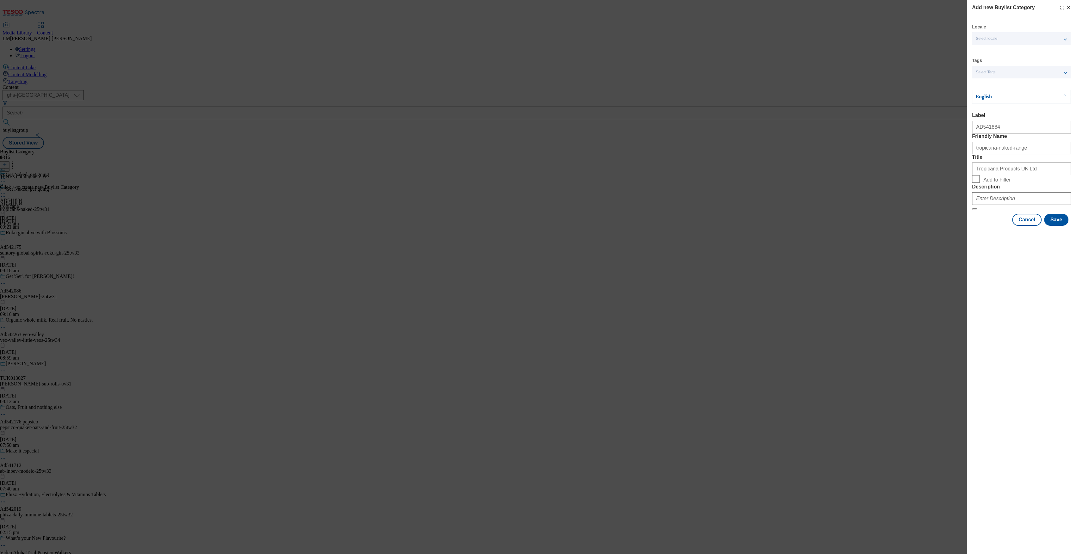
click at [1010, 205] on div "Description" at bounding box center [1021, 194] width 99 height 21
click at [1010, 205] on input "Description" at bounding box center [1021, 198] width 99 height 13
type input "Naked Blue Machine Super Smoothie 750ml"
click at [1057, 226] on button "Save" at bounding box center [1056, 220] width 24 height 12
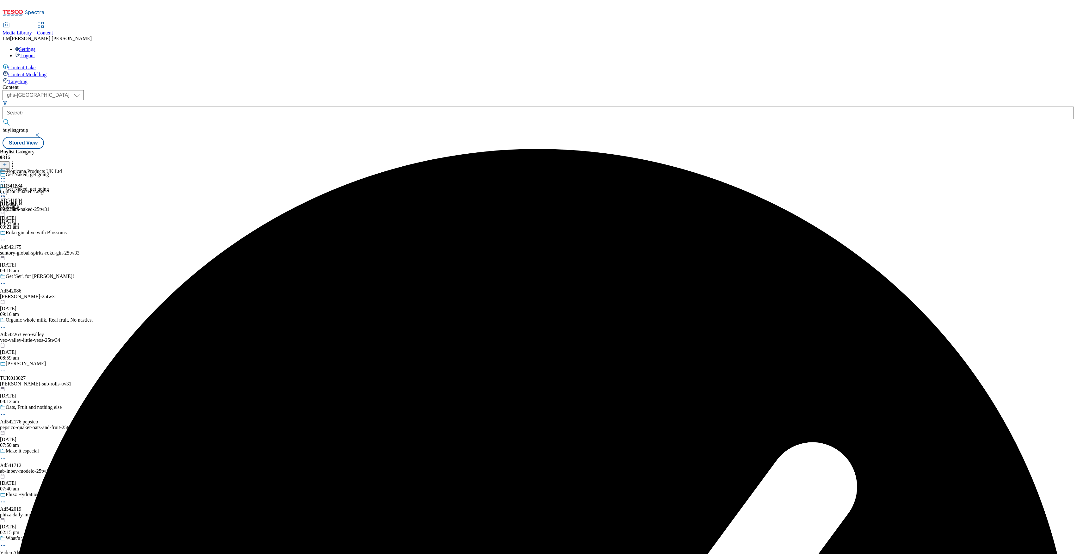
click at [62, 189] on div "tropicana-naked-range" at bounding box center [31, 192] width 62 height 6
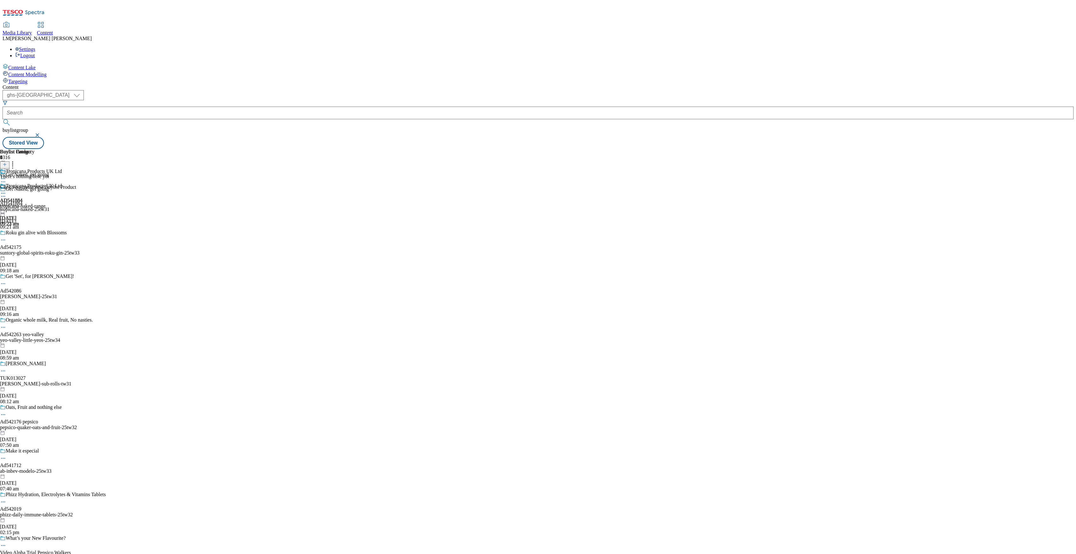
click at [9, 161] on button at bounding box center [4, 164] width 9 height 7
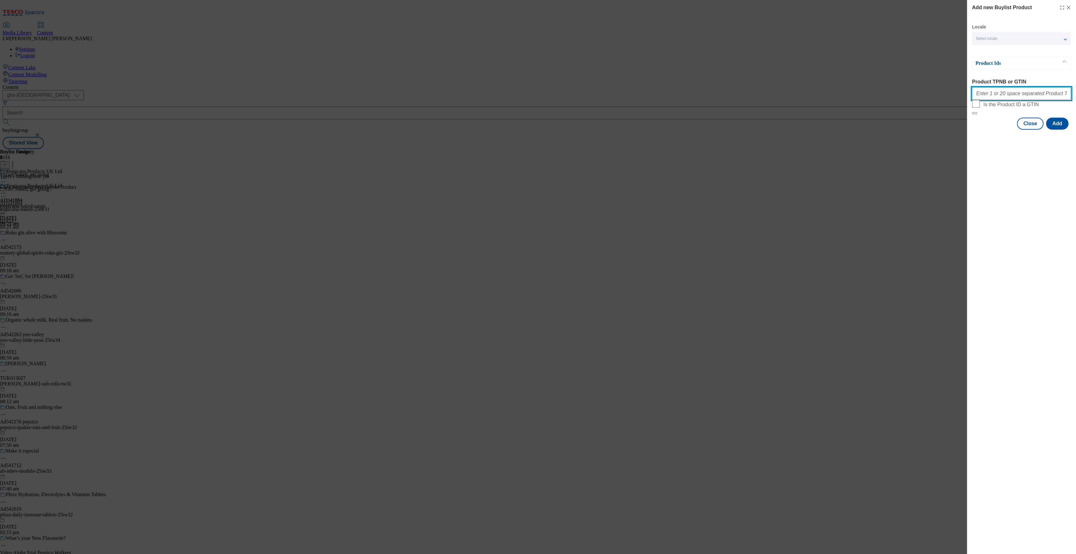
click at [993, 91] on input "Product TPNB or GTIN" at bounding box center [1021, 93] width 99 height 13
paste input "79699019 79698994 88910730 96545925 90994863"
type input "79699019 79698994 88910730 96545925 90994863"
click at [1060, 130] on button "Add" at bounding box center [1057, 124] width 22 height 12
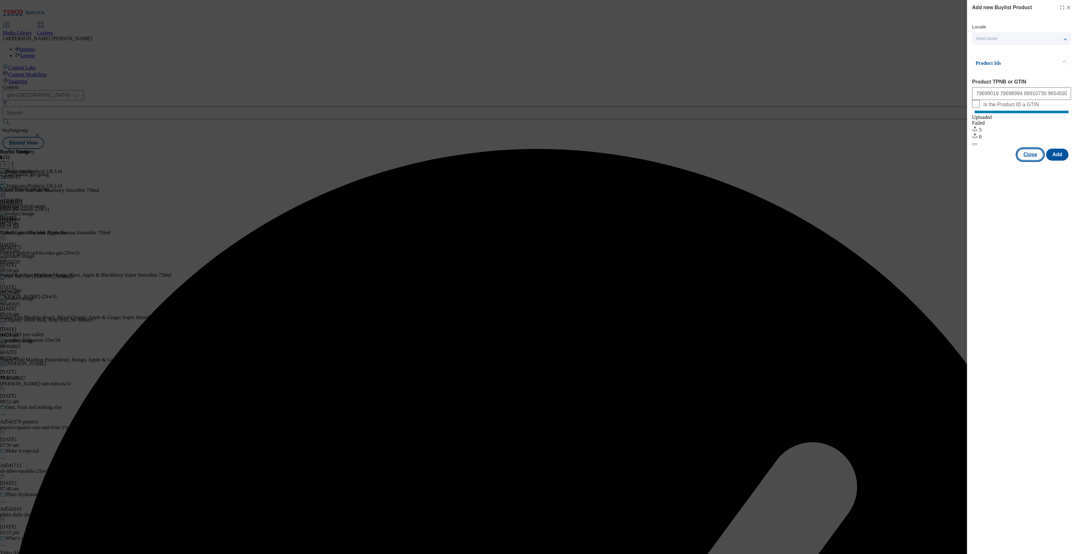
click at [1027, 154] on button "Close" at bounding box center [1030, 155] width 27 height 12
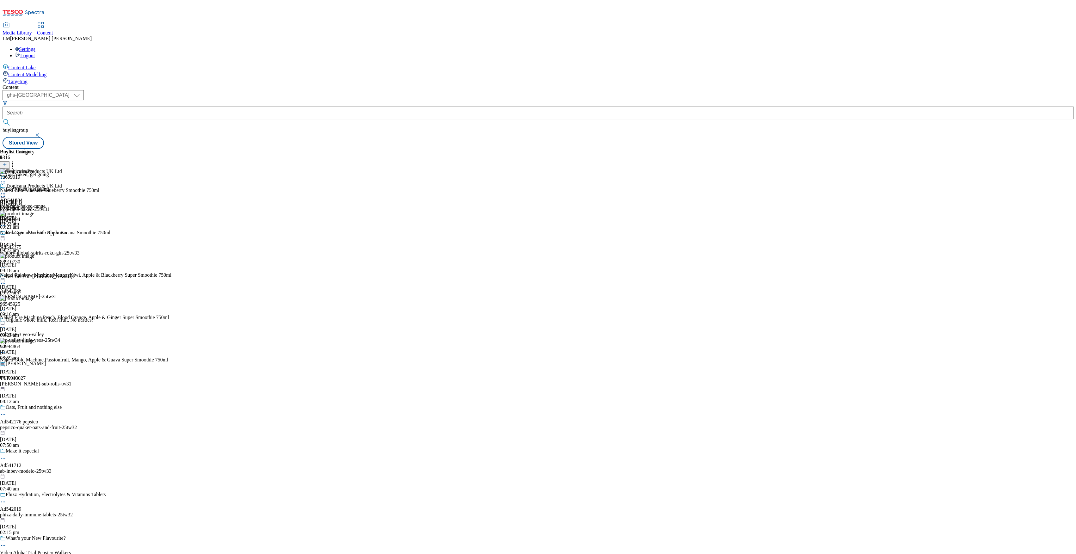
click at [6, 190] on icon at bounding box center [3, 193] width 6 height 6
click at [34, 233] on span "Preview" at bounding box center [27, 235] width 15 height 5
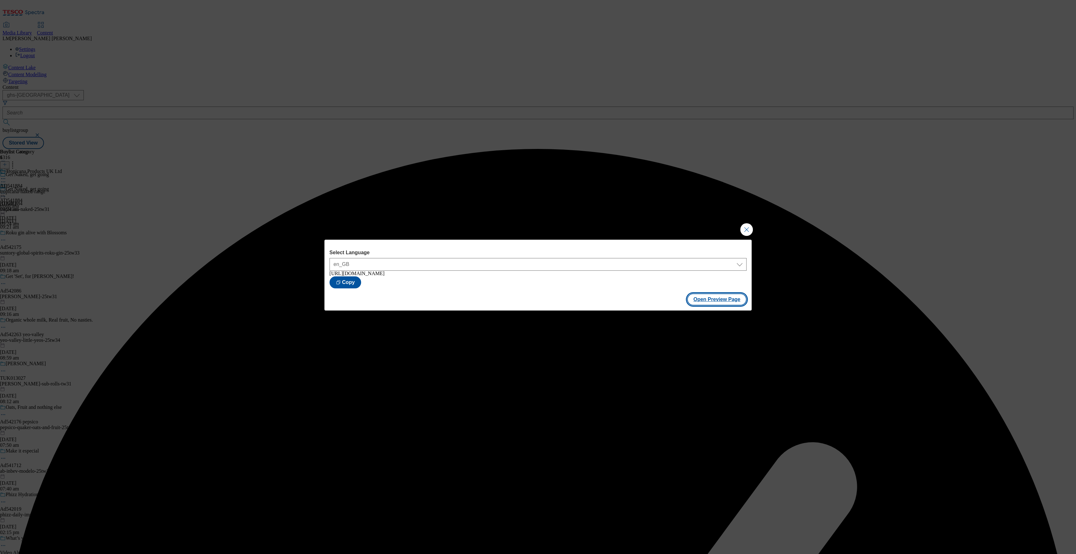
click at [720, 305] on button "Open Preview Page" at bounding box center [717, 299] width 60 height 12
click at [751, 229] on button "Close Modal" at bounding box center [746, 229] width 13 height 13
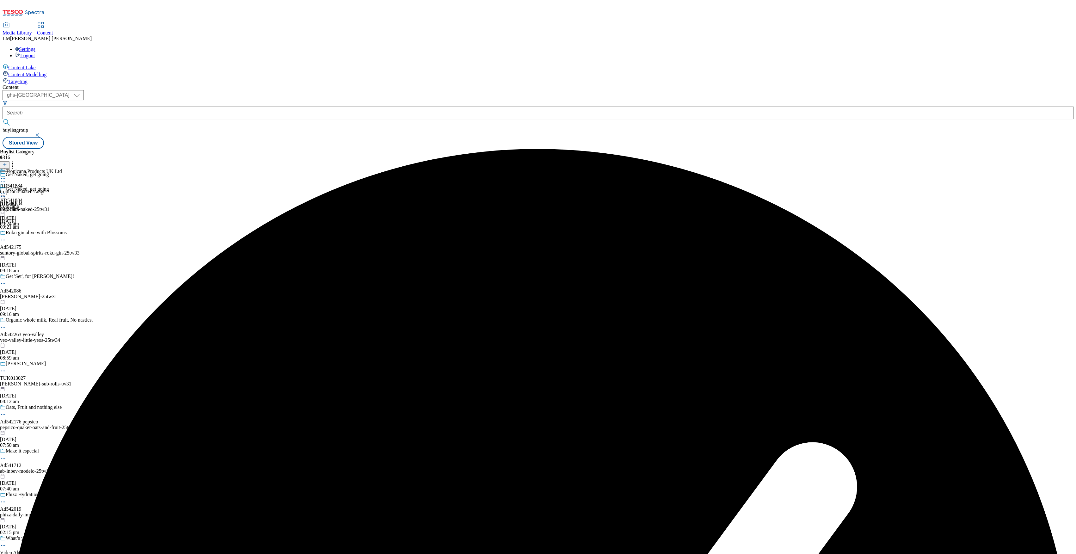
click at [6, 190] on icon at bounding box center [3, 193] width 6 height 6
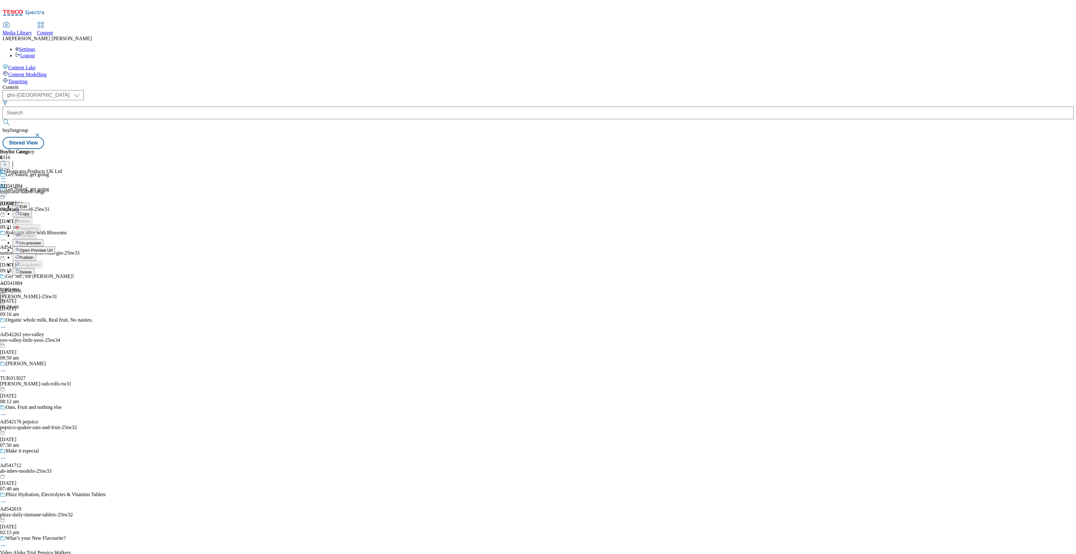
click at [34, 255] on span "Publish" at bounding box center [27, 257] width 14 height 5
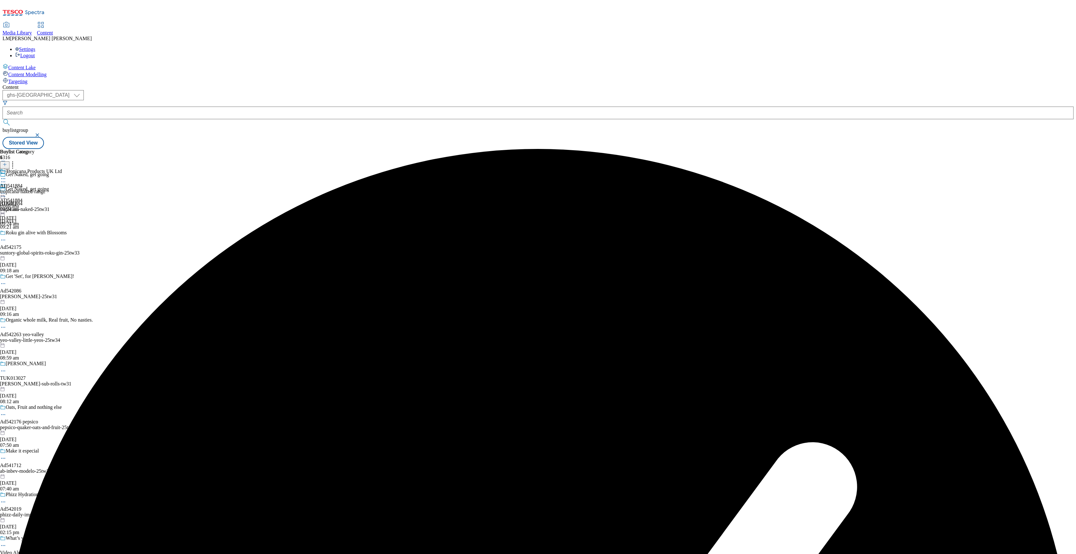
click at [6, 190] on icon at bounding box center [3, 193] width 6 height 6
click at [52, 248] on span "Open Preview Url" at bounding box center [36, 250] width 33 height 5
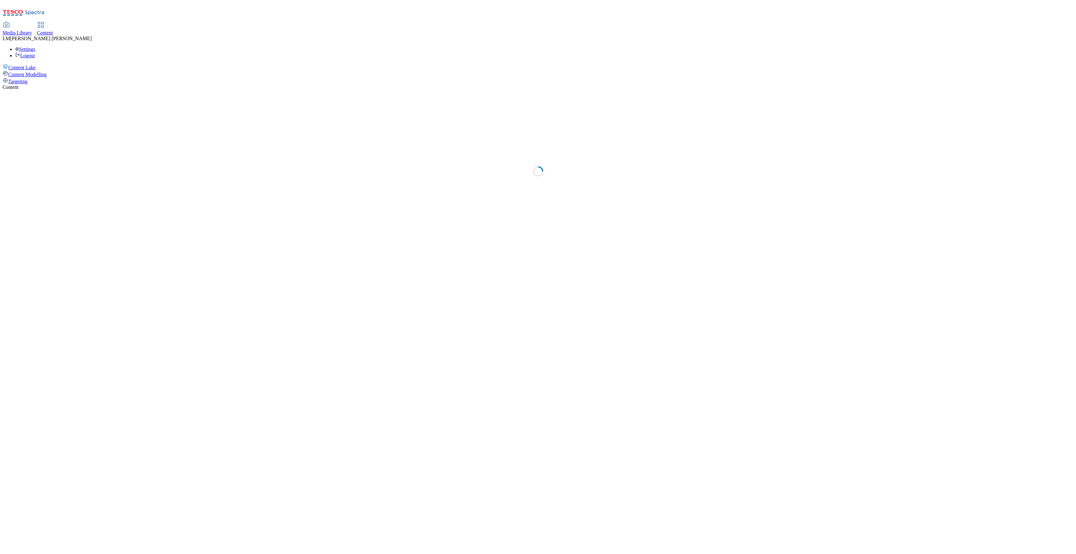
select select "ghs-[GEOGRAPHIC_DATA]"
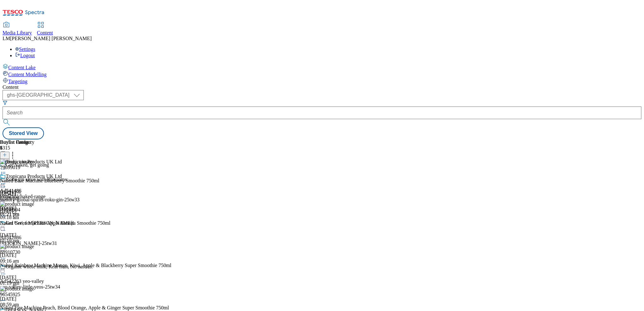
click at [6, 169] on icon at bounding box center [3, 172] width 6 height 6
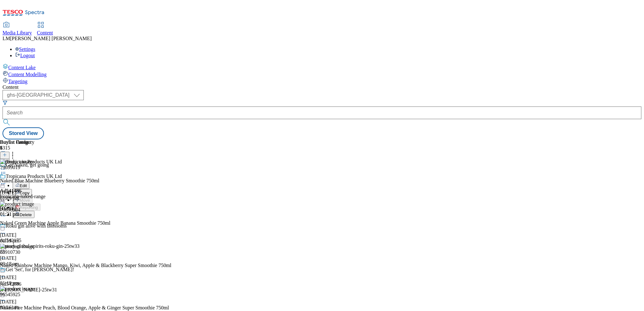
click at [29, 182] on button "Edit" at bounding box center [21, 185] width 17 height 7
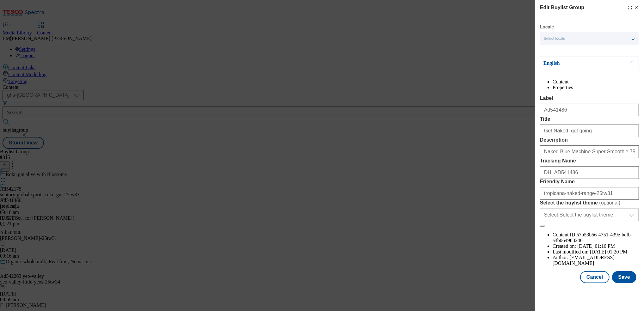
scroll to position [17, 0]
drag, startPoint x: 621, startPoint y: 172, endPoint x: 517, endPoint y: 171, distance: 104.3
click at [517, 171] on div "Edit Buylist Group Locale Select locale English Welsh English Content Propertie…" at bounding box center [322, 155] width 644 height 311
click at [588, 283] on button "Cancel" at bounding box center [594, 277] width 29 height 12
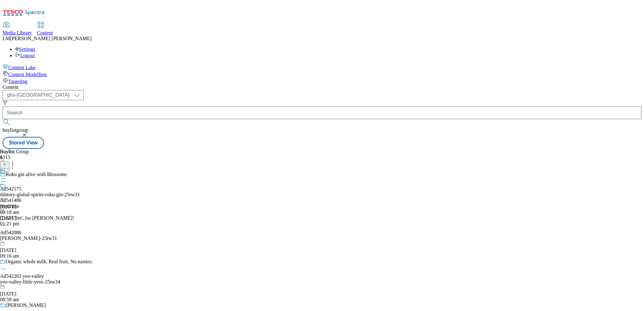
click at [6, 190] on icon at bounding box center [3, 193] width 6 height 6
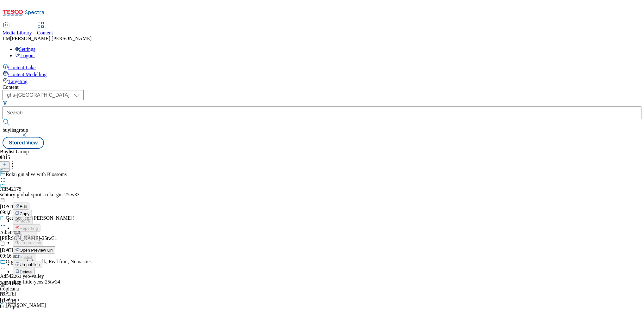
click at [29, 203] on button "Edit" at bounding box center [21, 206] width 17 height 7
select select "tactical"
select select "supplier funded short term 1-3 weeks"
select select "dunnhumby"
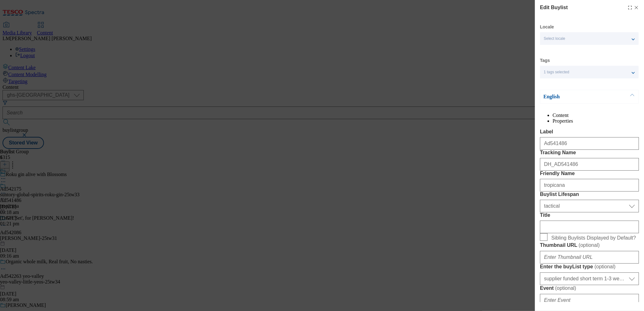
select select "Banner"
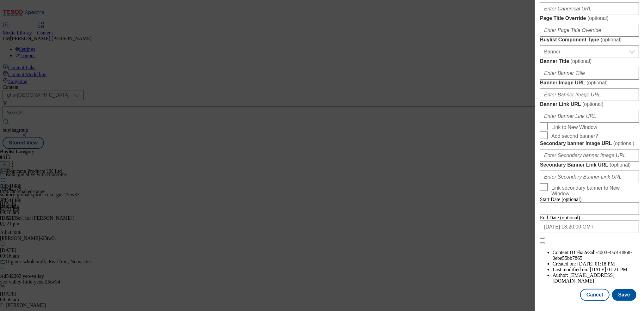
scroll to position [418, 0]
drag, startPoint x: 621, startPoint y: 106, endPoint x: 528, endPoint y: 105, distance: 92.6
click at [528, 105] on div "Edit Buylist Locale Select locale English Welsh Tags 1 tags selected fnf market…" at bounding box center [322, 155] width 644 height 311
click at [490, 173] on div "Edit Buylist Locale Select locale English Welsh Tags 1 tags selected fnf market…" at bounding box center [322, 155] width 644 height 311
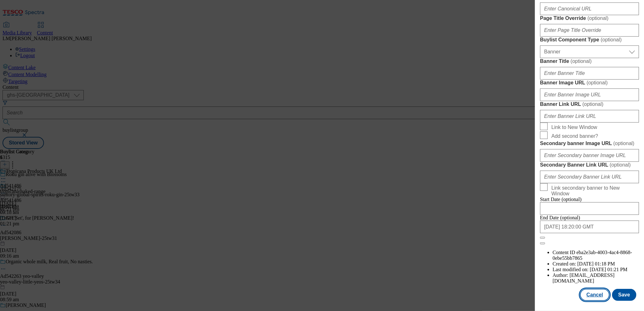
click at [591, 291] on button "Cancel" at bounding box center [594, 295] width 29 height 12
select select "tactical"
select select "supplier funded short term 1-3 weeks"
select select "dunnhumby"
select select "Banner"
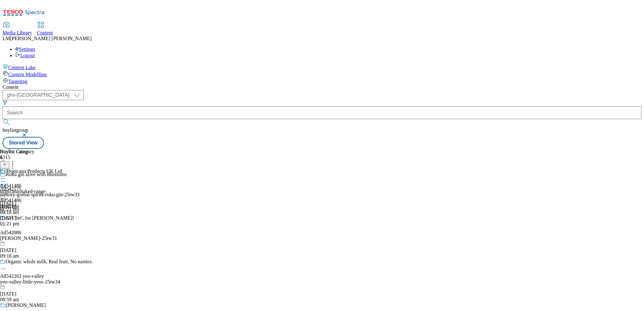
scroll to position [505, 0]
click at [6, 175] on icon at bounding box center [3, 178] width 6 height 6
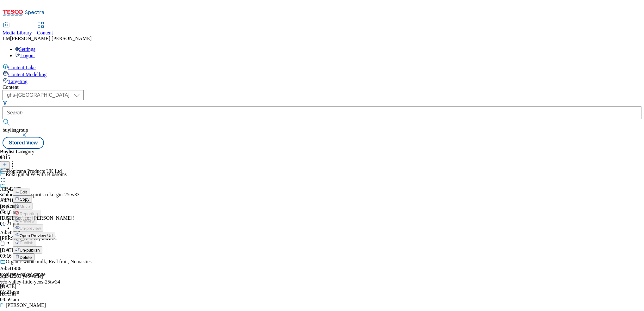
click at [29, 188] on button "Edit" at bounding box center [21, 191] width 17 height 7
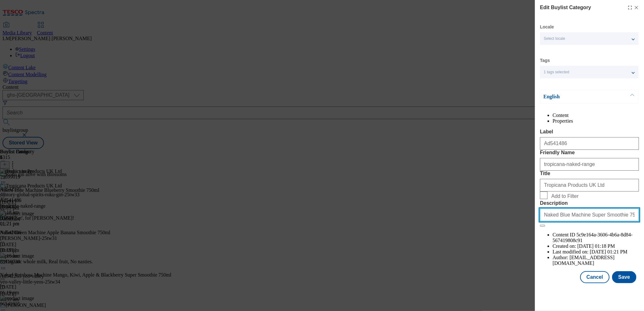
drag, startPoint x: 622, startPoint y: 267, endPoint x: 483, endPoint y: 274, distance: 139.0
click at [483, 274] on div "Edit Buylist Category Locale Select locale English Welsh Tags 1 tags selected f…" at bounding box center [322, 155] width 644 height 311
